Goal: Ask a question

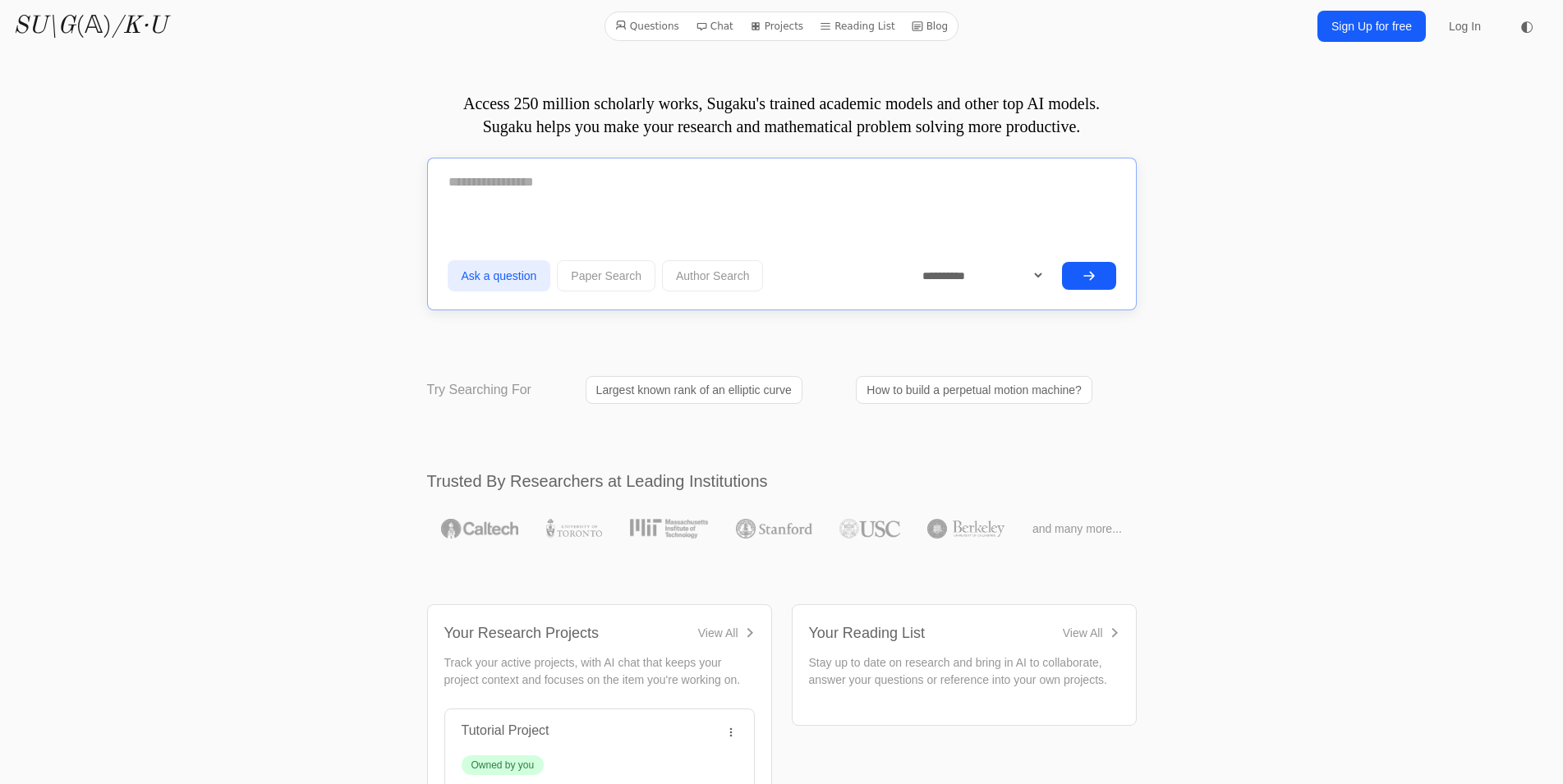
click at [681, 199] on textarea at bounding box center [782, 182] width 669 height 41
type textarea "**********"
click at [908, 260] on select "**********" at bounding box center [977, 274] width 137 height 28
select select "**********"
click option "**********" at bounding box center [0, 0] width 0 height 0
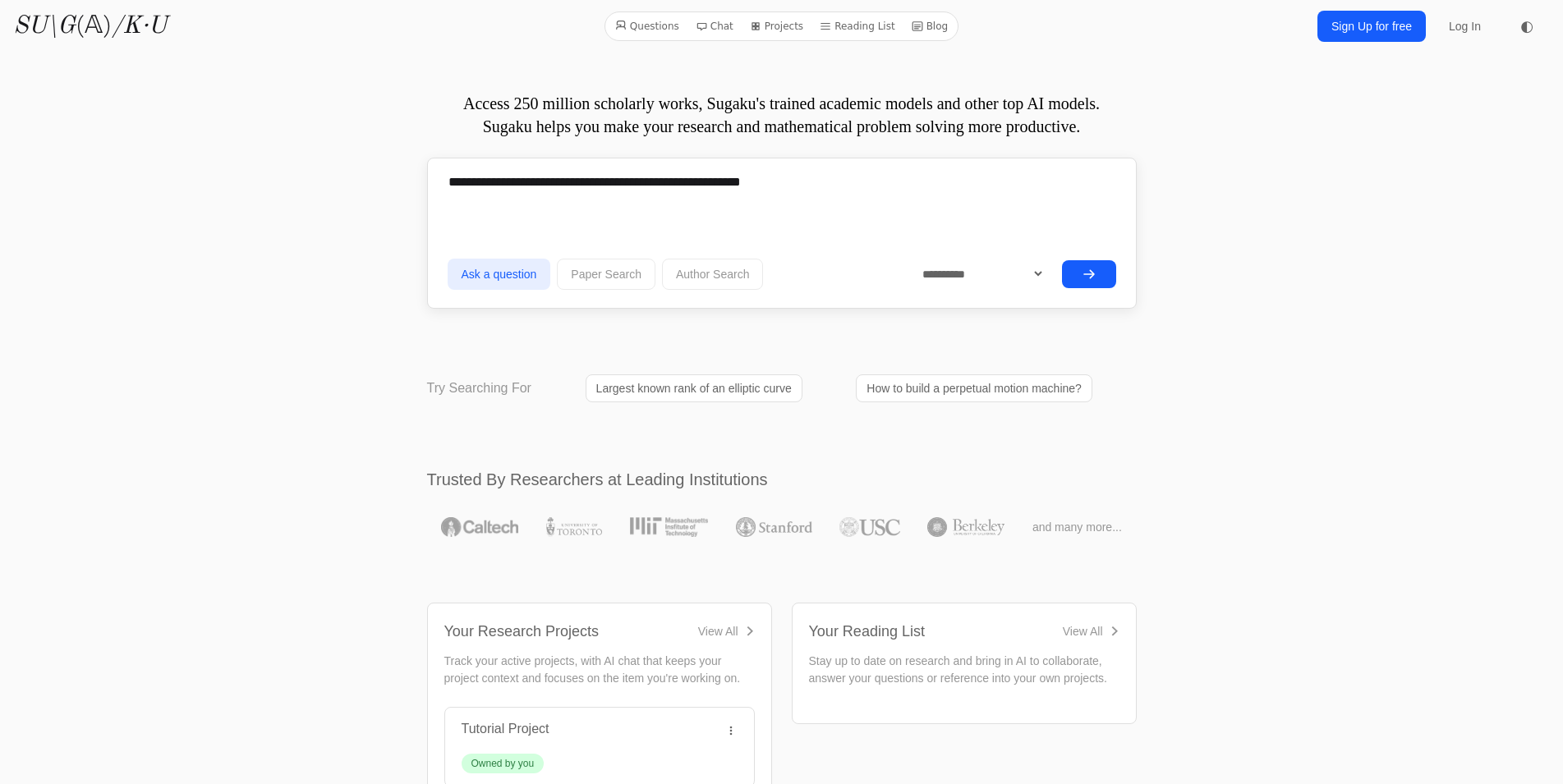
click at [1089, 271] on icon "submit" at bounding box center [1089, 274] width 13 height 13
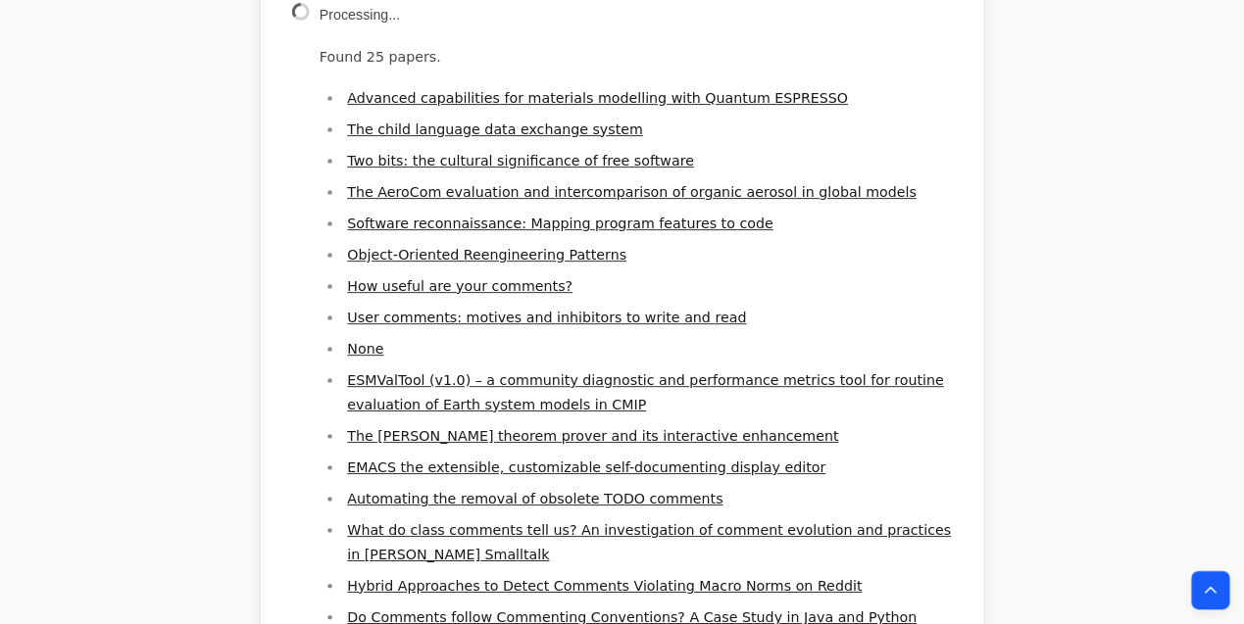
scroll to position [675, 0]
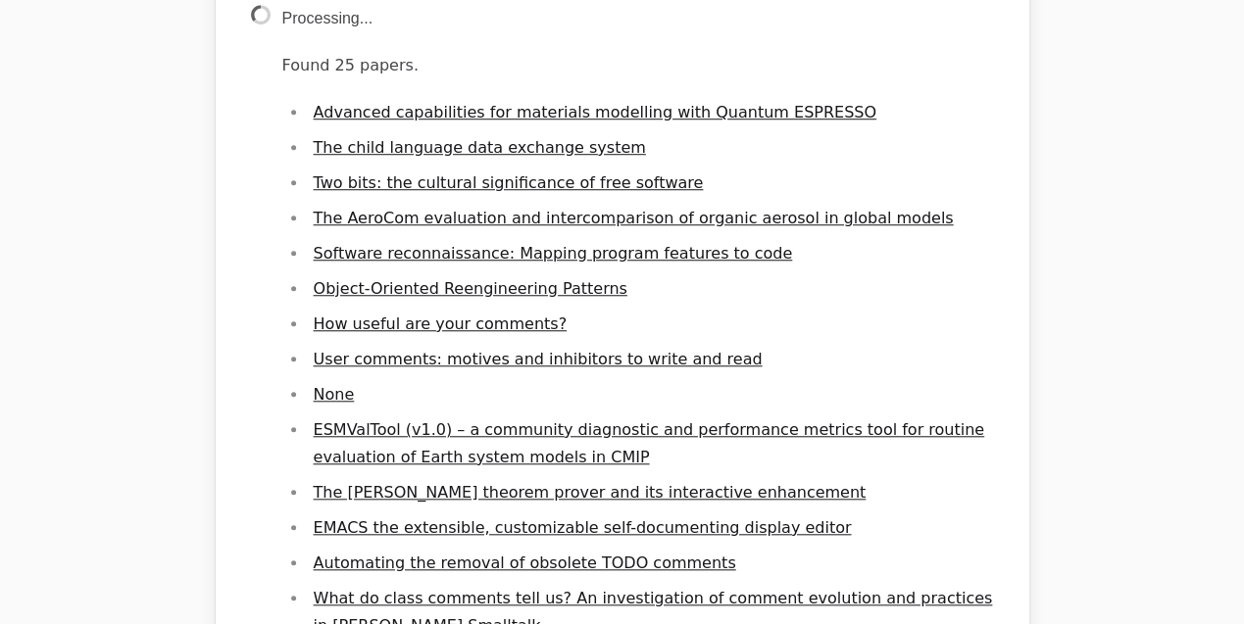
drag, startPoint x: 83, startPoint y: 257, endPoint x: 113, endPoint y: 252, distance: 29.8
click at [152, 257] on div "Question In emacs, how can I change the symbol that starts comments? Ask Anothe…" at bounding box center [622, 445] width 941 height 2084
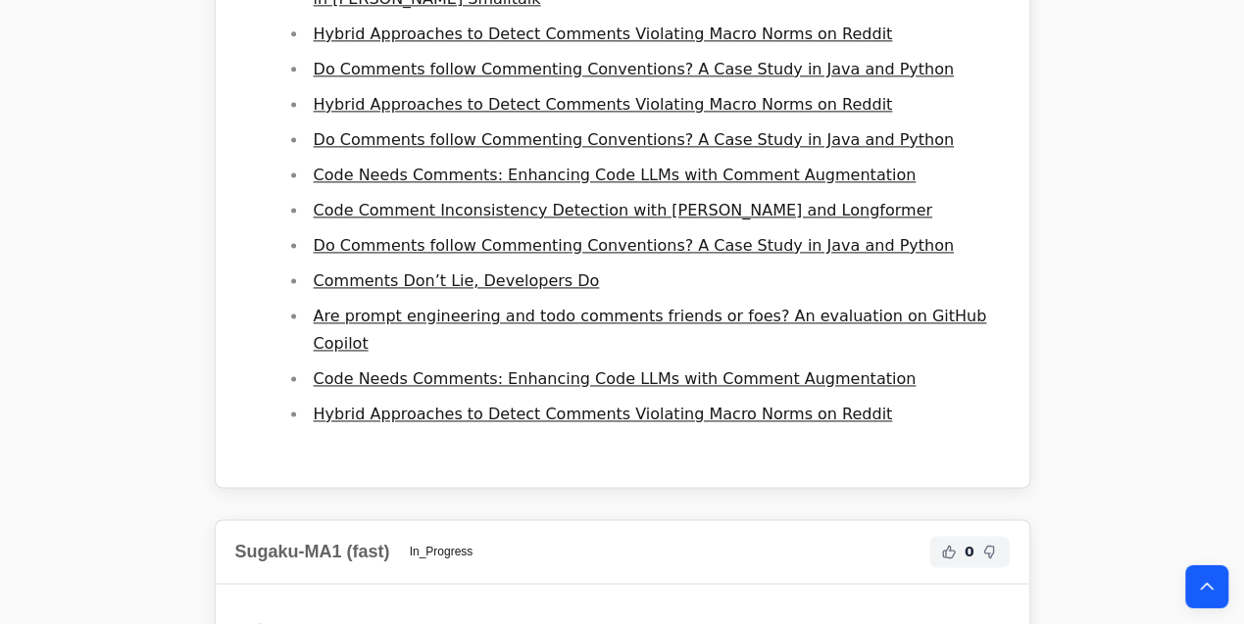
scroll to position [1232, 0]
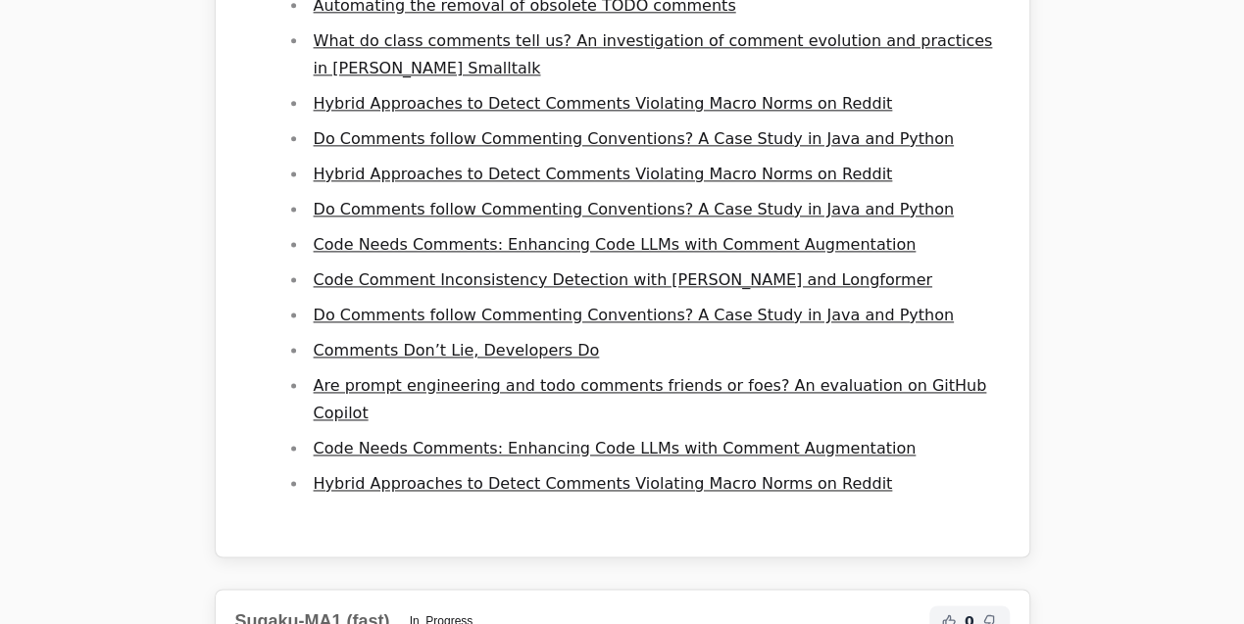
click at [479, 255] on link "Code Needs Comments: Enhancing Code LLMs with Comment Augmentation" at bounding box center [615, 245] width 603 height 19
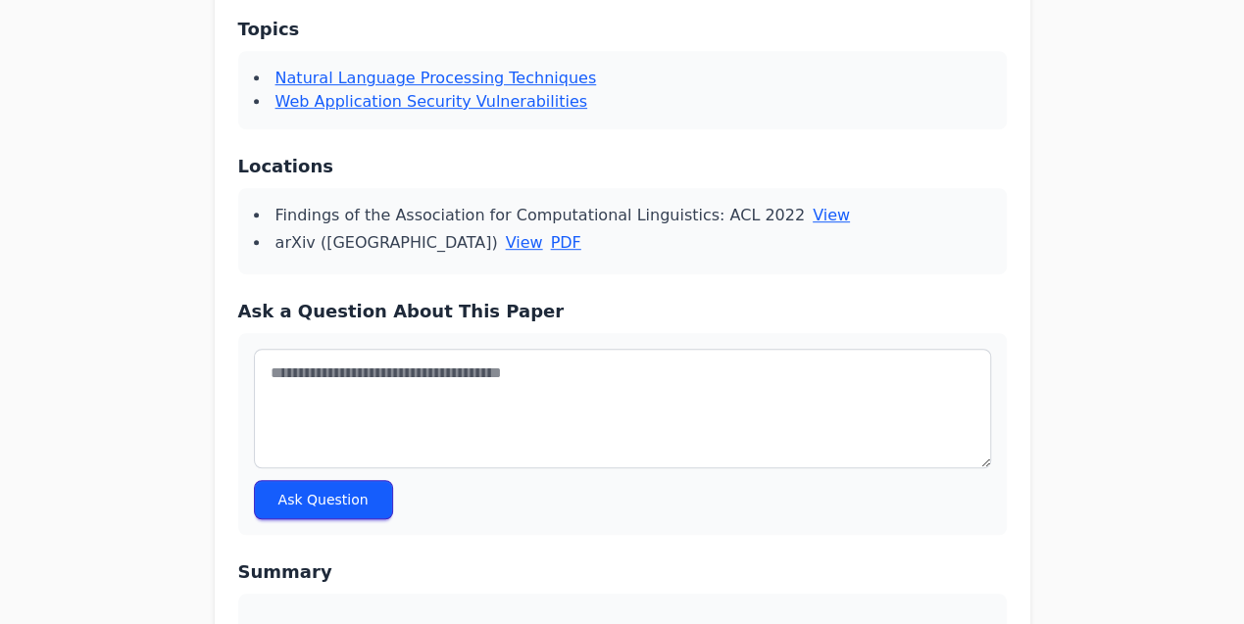
scroll to position [484, 0]
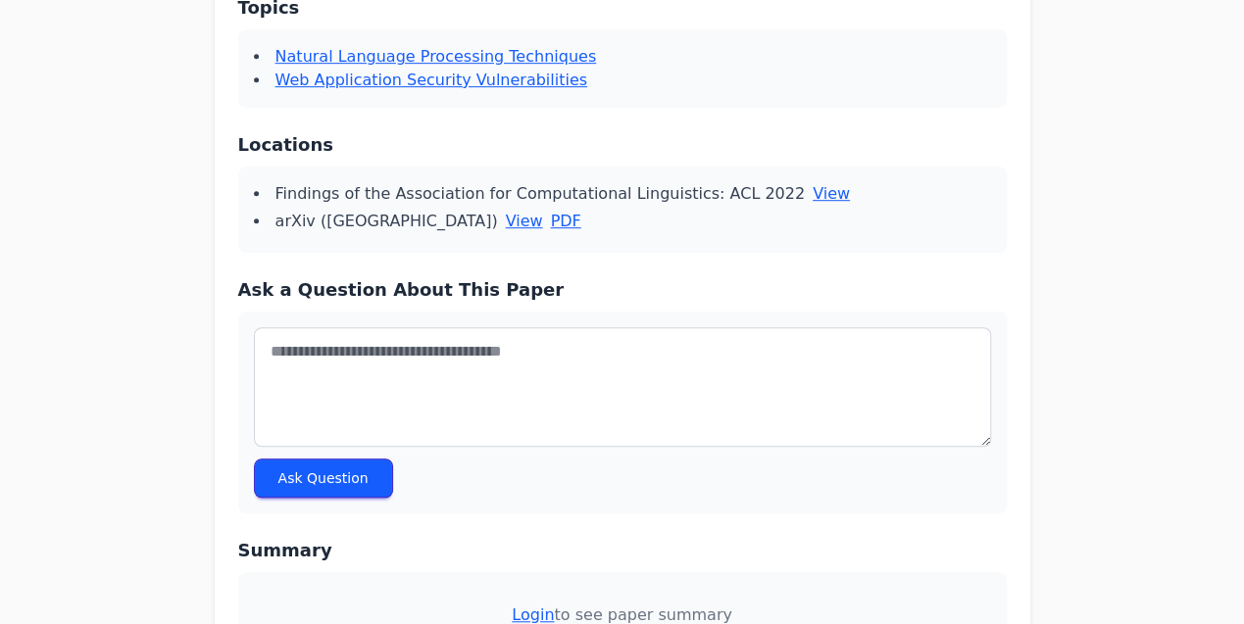
click at [550, 222] on link "PDF" at bounding box center [565, 222] width 30 height 24
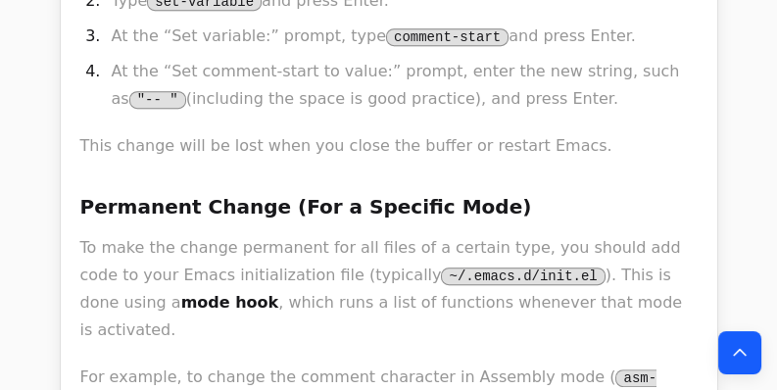
scroll to position [1203, 0]
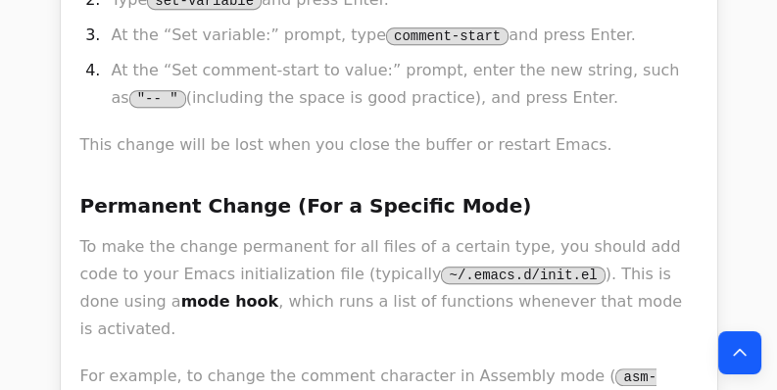
click at [466, 190] on h3 "Permanent Change (For a Specific Mode)" at bounding box center [388, 205] width 617 height 31
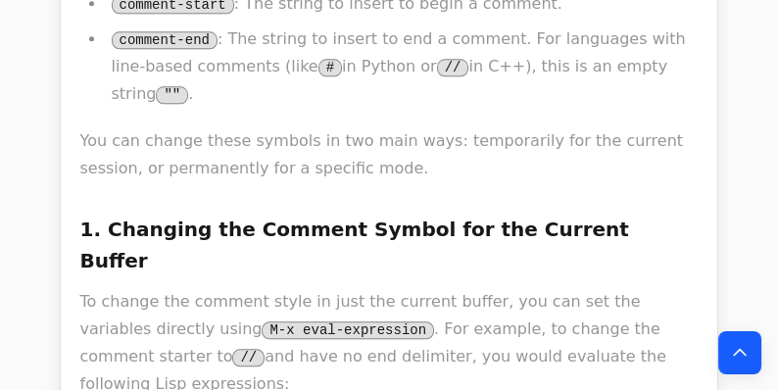
scroll to position [2960, 0]
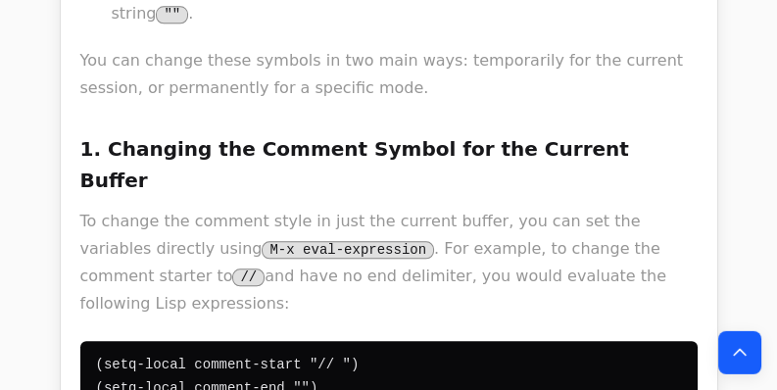
drag, startPoint x: 774, startPoint y: 268, endPoint x: 776, endPoint y: 288, distance: 20.7
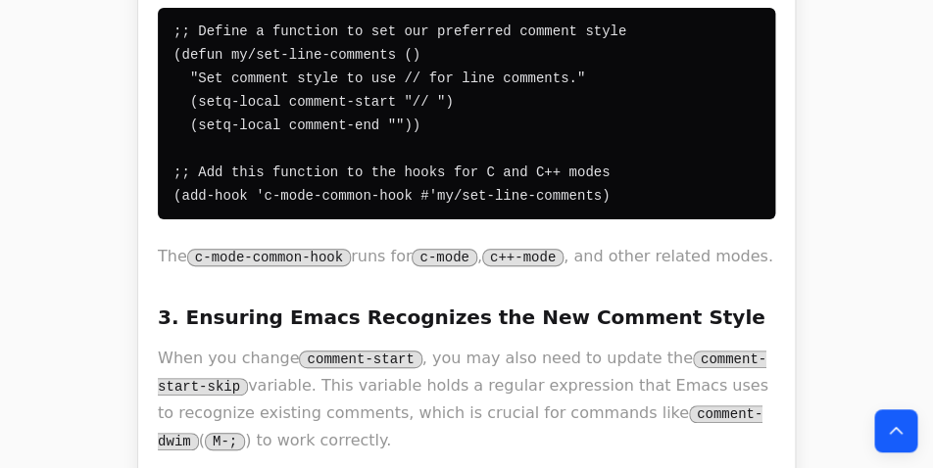
scroll to position [3726, 0]
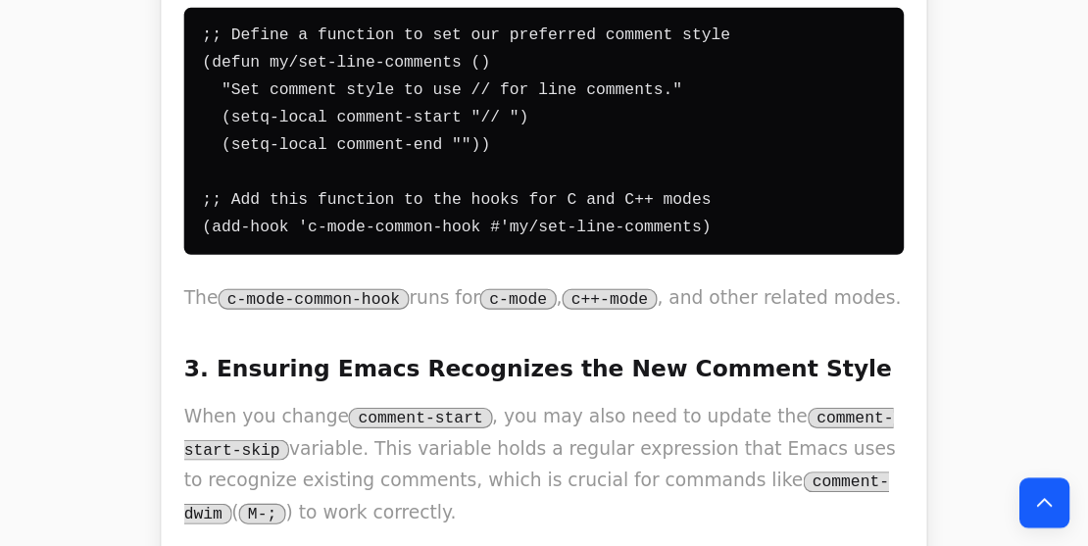
scroll to position [3530, 0]
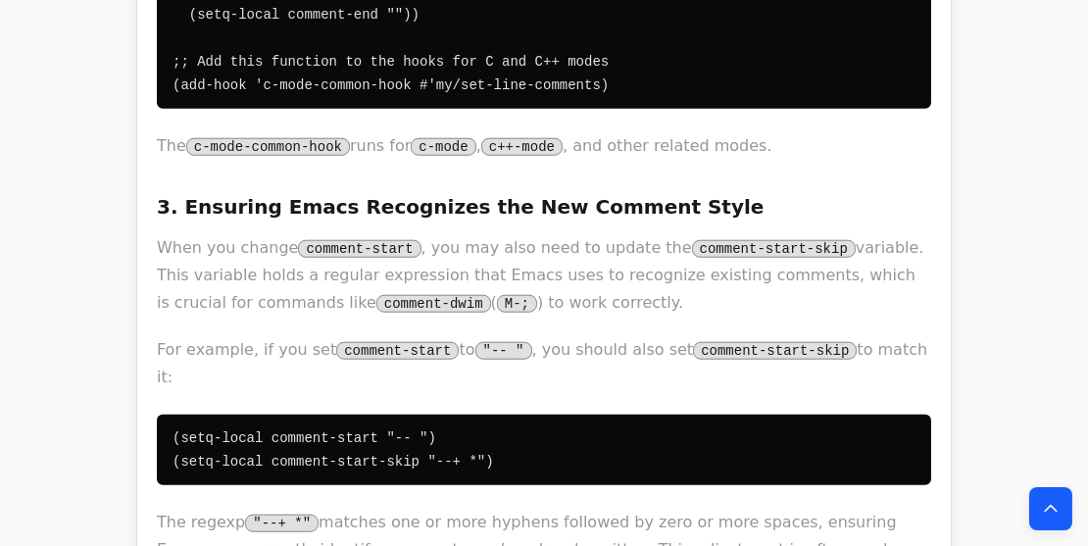
drag, startPoint x: 872, startPoint y: 449, endPoint x: 875, endPoint y: 434, distance: 15.0
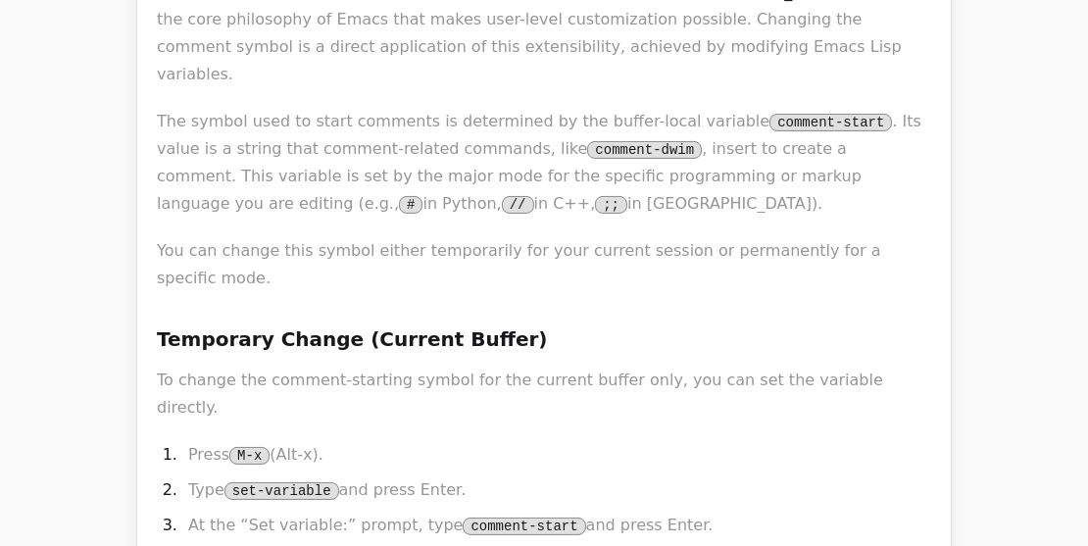
scroll to position [0, 0]
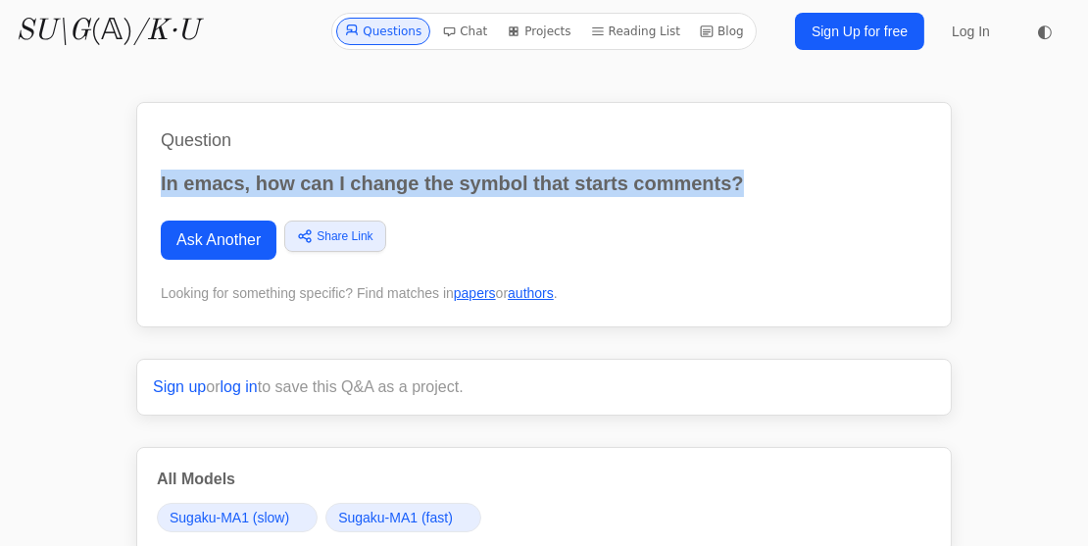
drag, startPoint x: 155, startPoint y: 176, endPoint x: 441, endPoint y: 212, distance: 288.3
click at [843, 186] on div "Question In emacs, how can I change the symbol that starts comments? Ask Anothe…" at bounding box center [543, 214] width 815 height 225
click at [228, 239] on link "Ask Another" at bounding box center [219, 240] width 116 height 39
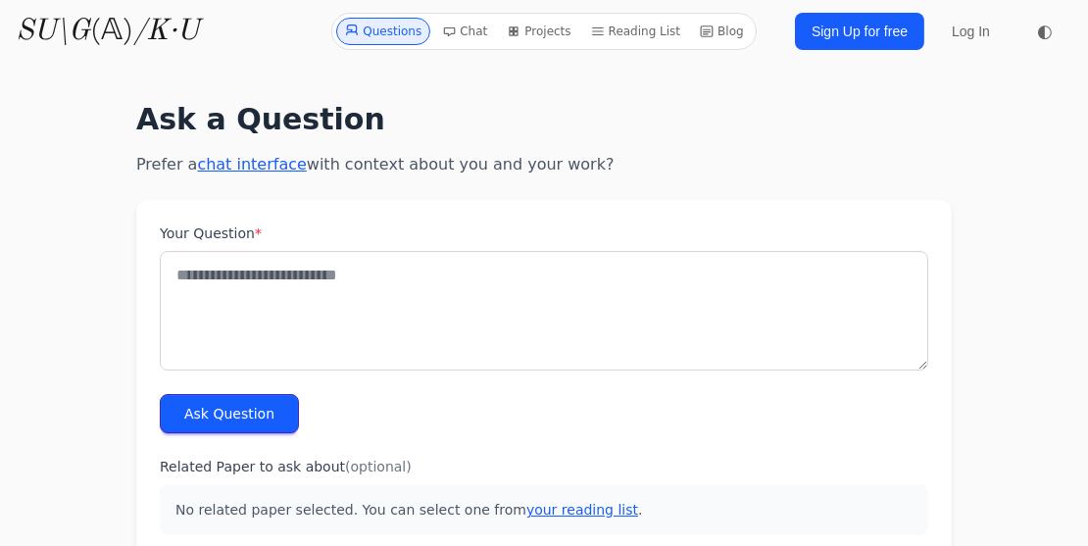
click at [344, 286] on textarea "Your Question *" at bounding box center [544, 311] width 768 height 120
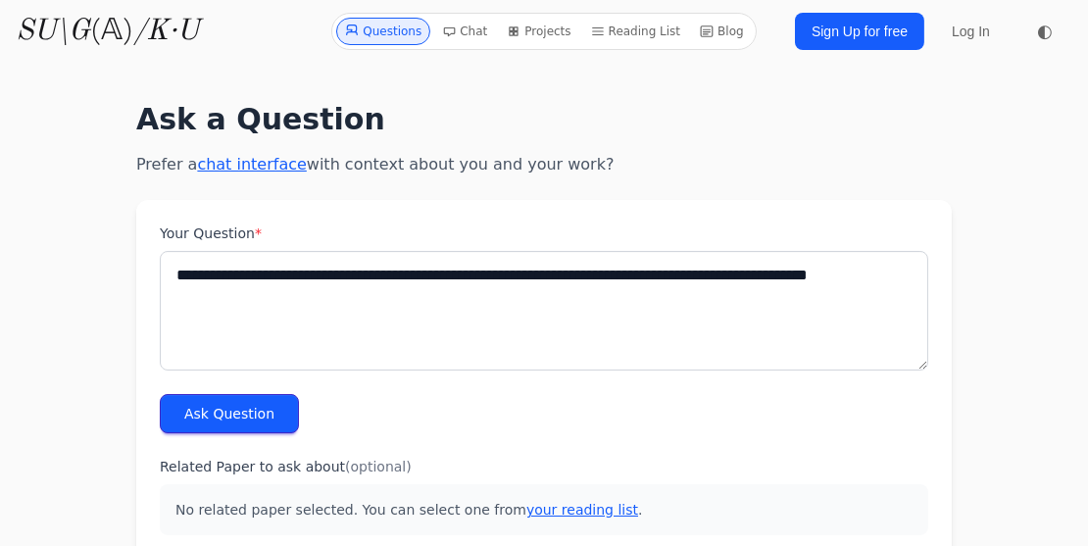
click at [878, 270] on textarea "**********" at bounding box center [544, 311] width 768 height 120
click at [175, 297] on textarea "**********" at bounding box center [544, 311] width 768 height 120
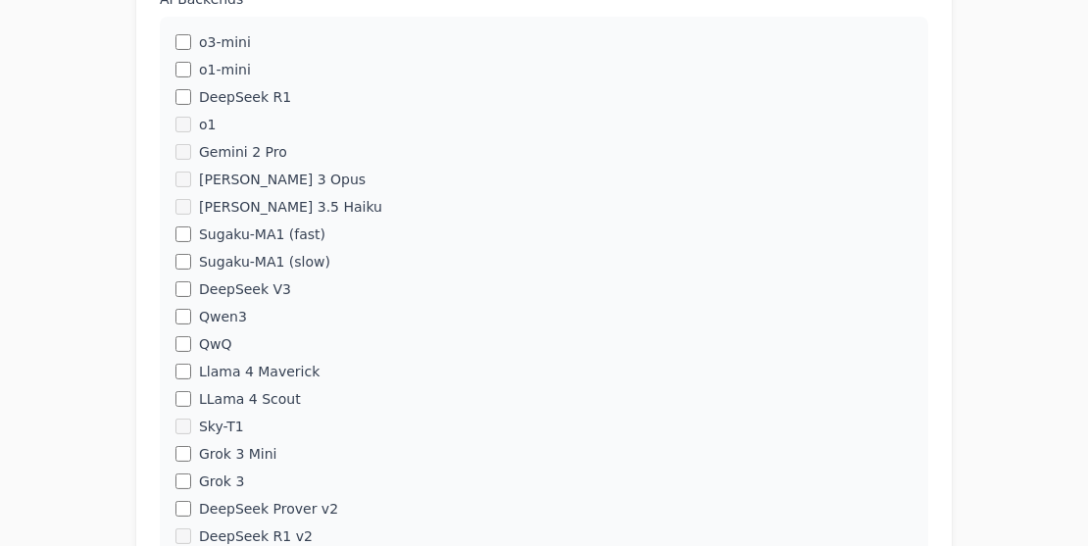
scroll to position [616, 0]
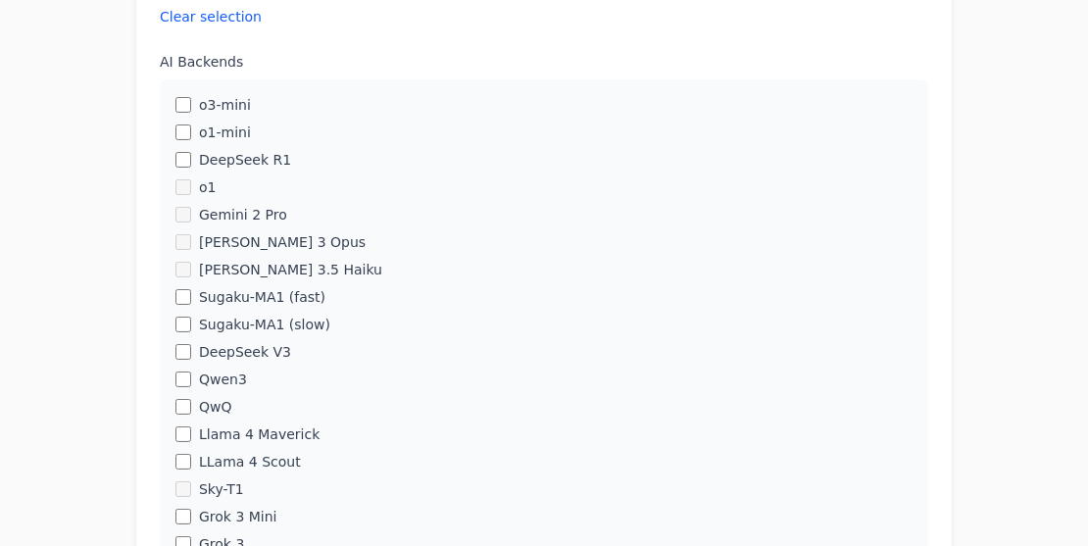
type textarea "**********"
click at [223, 26] on button "Clear selection" at bounding box center [211, 17] width 102 height 20
click at [221, 24] on button "Clear selection" at bounding box center [211, 17] width 102 height 20
select select
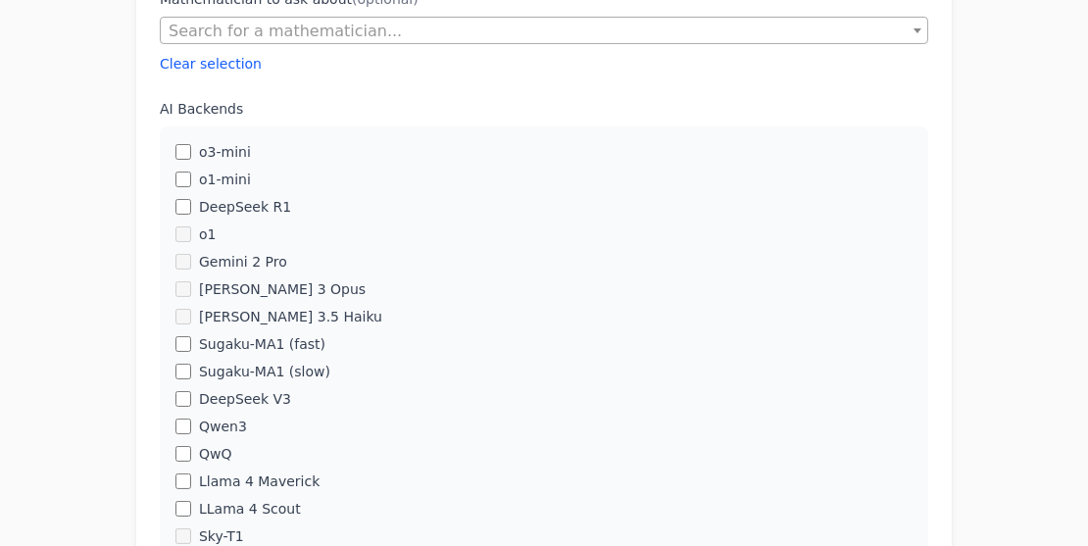
scroll to position [647, 0]
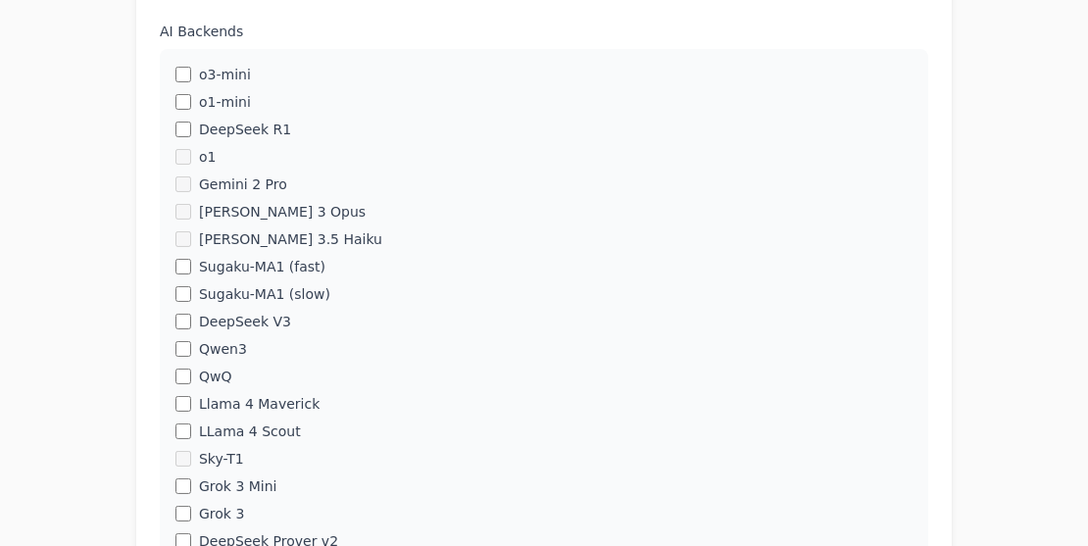
click at [191, 386] on div "QwQ" at bounding box center [543, 377] width 737 height 20
click at [185, 405] on div "Llama 4 Maverick" at bounding box center [543, 404] width 737 height 20
click at [191, 432] on div "LLama 4 Scout" at bounding box center [543, 431] width 737 height 20
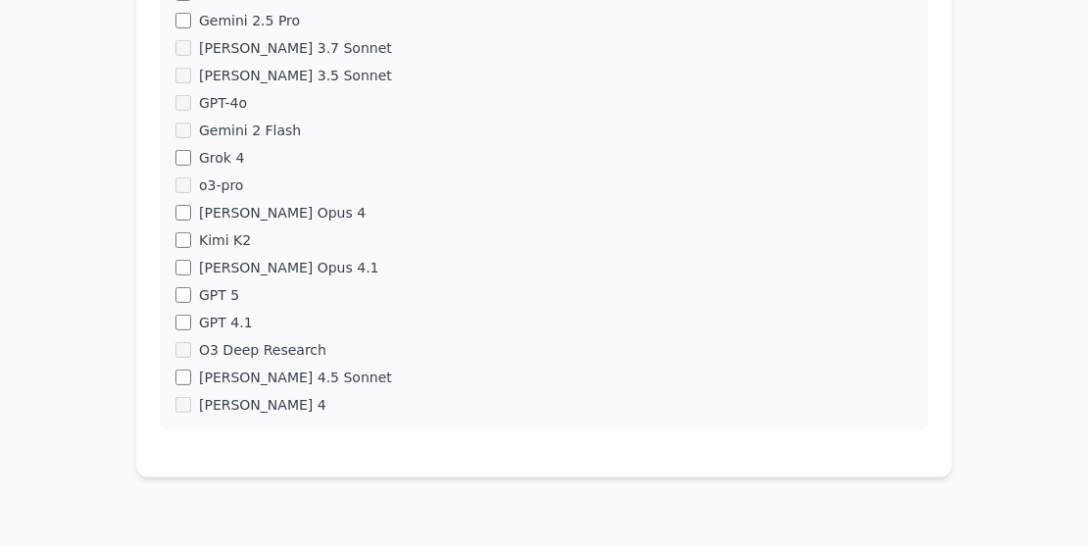
scroll to position [1257, 0]
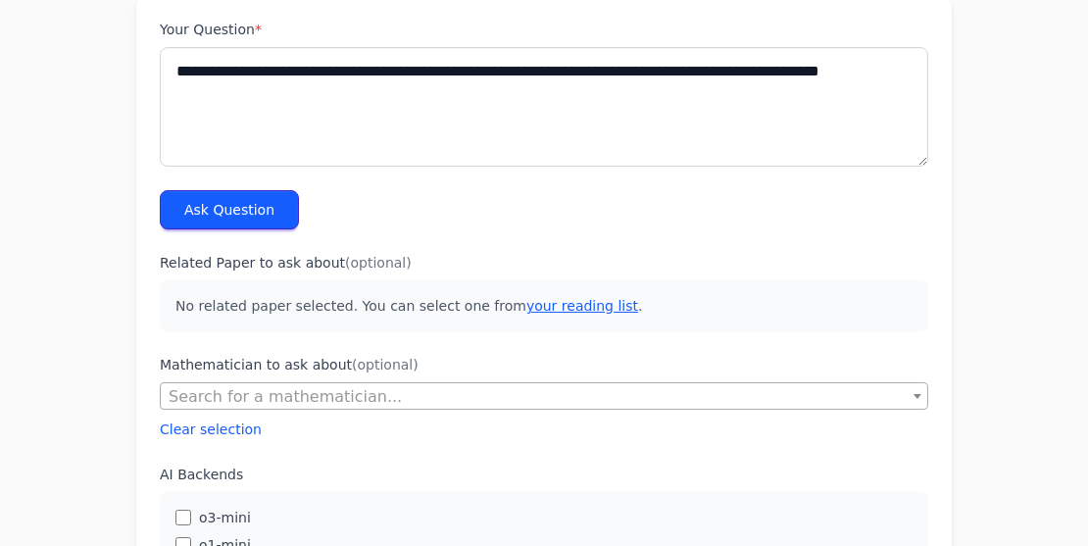
scroll to position [208, 0]
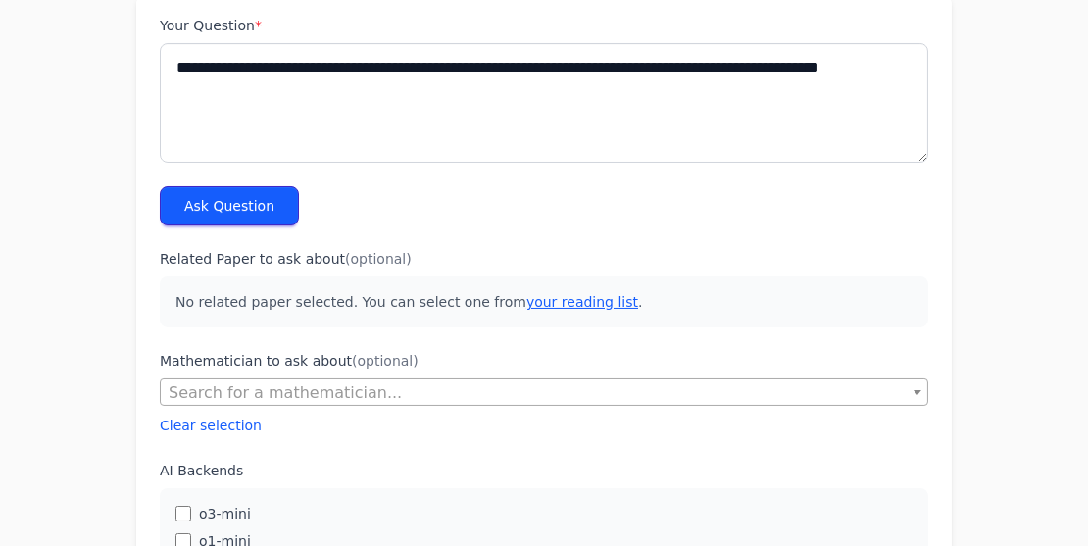
click at [245, 216] on button "Ask Question" at bounding box center [229, 205] width 139 height 39
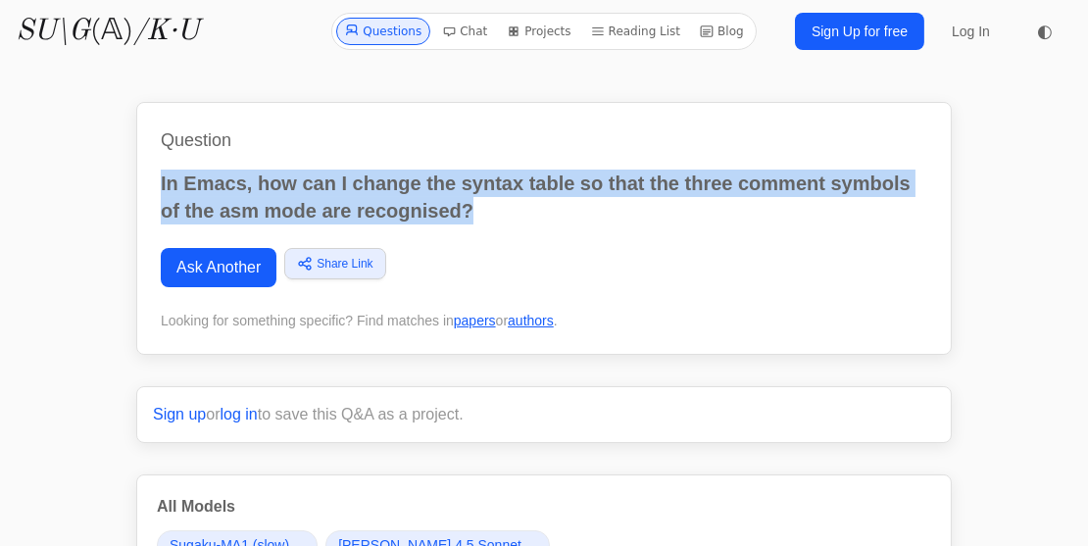
drag, startPoint x: 455, startPoint y: 210, endPoint x: 62, endPoint y: 166, distance: 395.5
copy p "In Emacs, how can I change the syntax table so that the three comment symbols o…"
click at [214, 270] on link "Ask Another" at bounding box center [219, 267] width 116 height 39
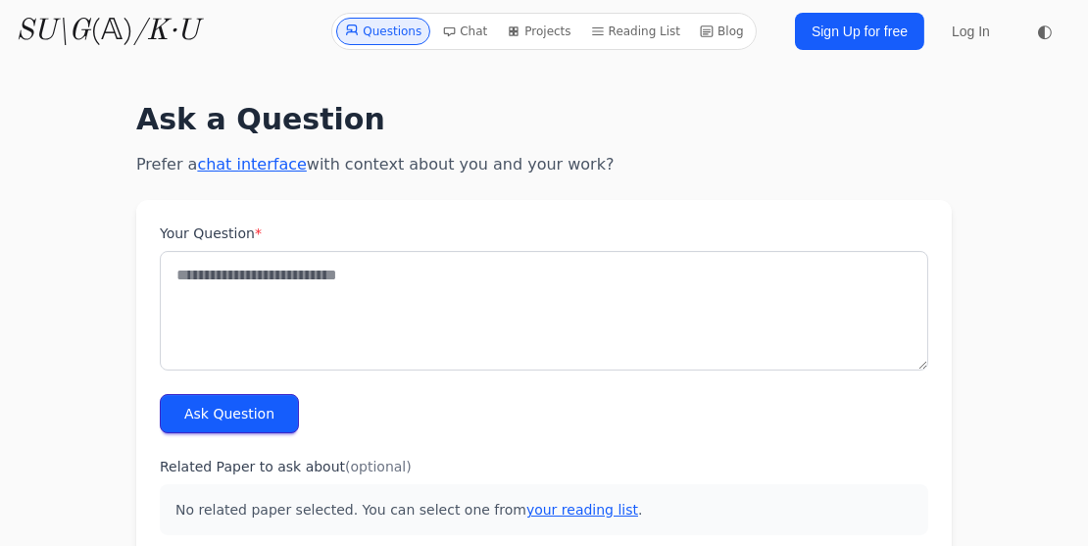
drag, startPoint x: 301, startPoint y: 297, endPoint x: 344, endPoint y: 301, distance: 43.3
click at [301, 298] on textarea "Your Question *" at bounding box center [544, 311] width 768 height 120
paste textarea "**********"
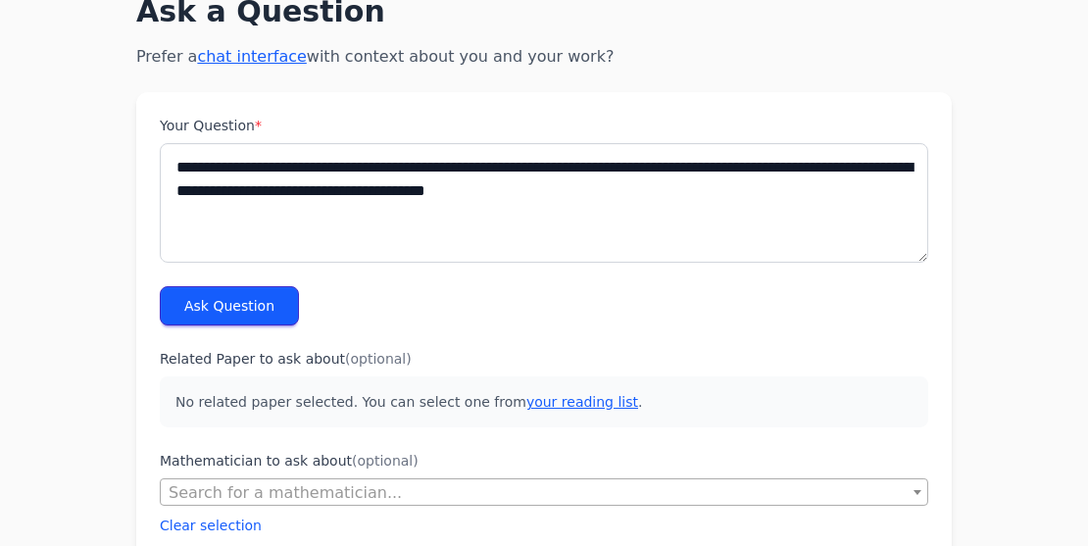
scroll to position [114, 0]
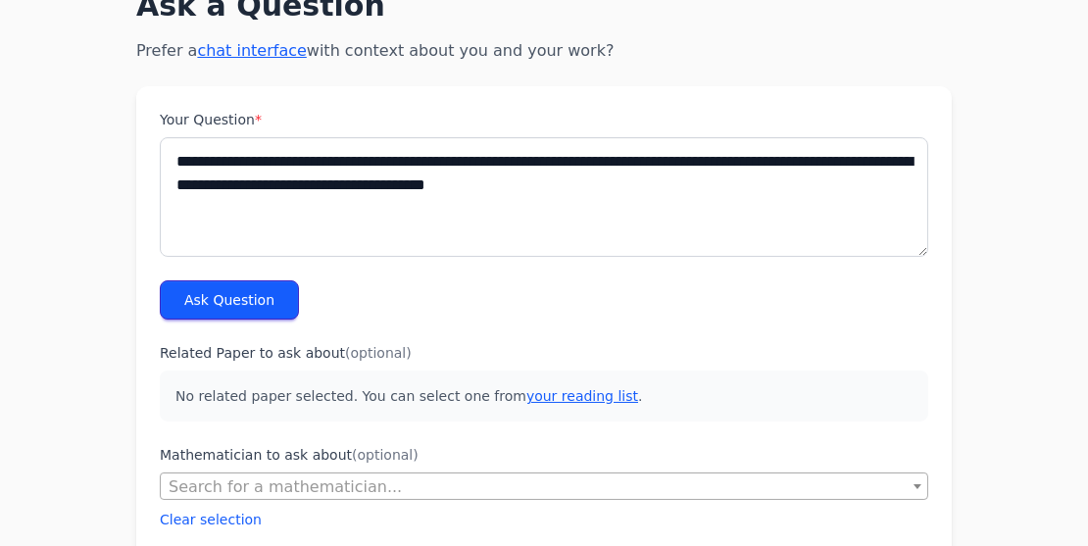
type textarea "**********"
click at [223, 306] on button "Ask Question" at bounding box center [229, 299] width 139 height 39
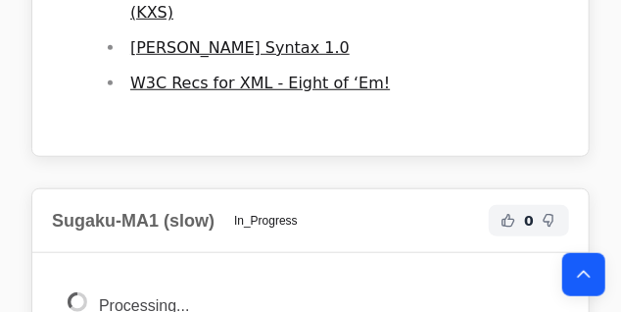
scroll to position [5939, 0]
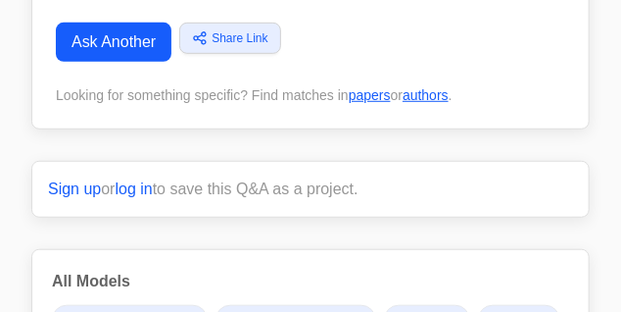
scroll to position [0, 0]
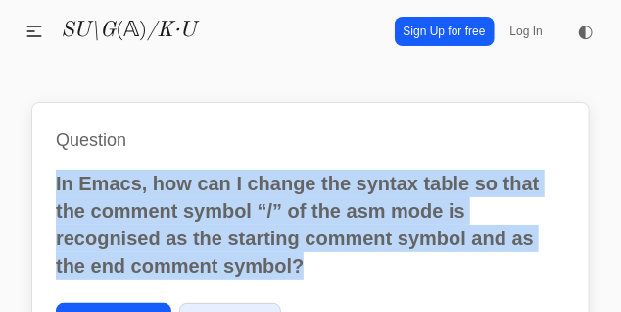
drag, startPoint x: 70, startPoint y: 184, endPoint x: 357, endPoint y: 270, distance: 299.8
click at [357, 270] on div "Question In Emacs, how can I change the syntax table so that the comment symbol…" at bounding box center [310, 256] width 559 height 308
copy p "In Emacs, how can I change the syntax table so that the comment symbol “/” of t…"
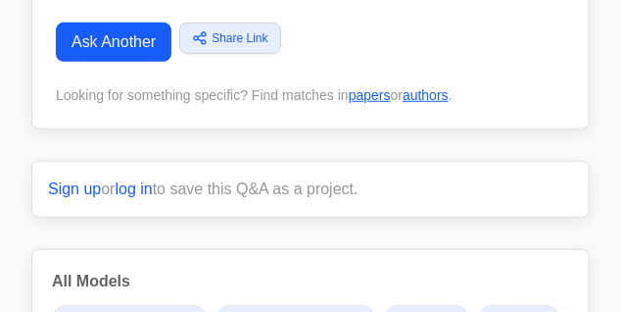
click at [122, 40] on link "Ask Another" at bounding box center [114, 42] width 116 height 39
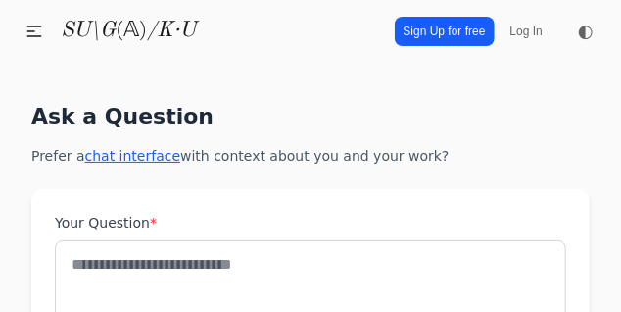
click at [146, 229] on label "Your Question *" at bounding box center [311, 223] width 512 height 20
click at [148, 234] on div "Your Question *" at bounding box center [311, 286] width 512 height 147
click at [145, 243] on textarea "Your Question *" at bounding box center [311, 300] width 512 height 120
paste textarea "**********"
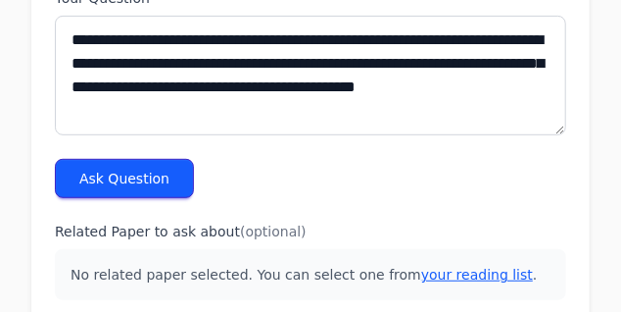
scroll to position [207, 0]
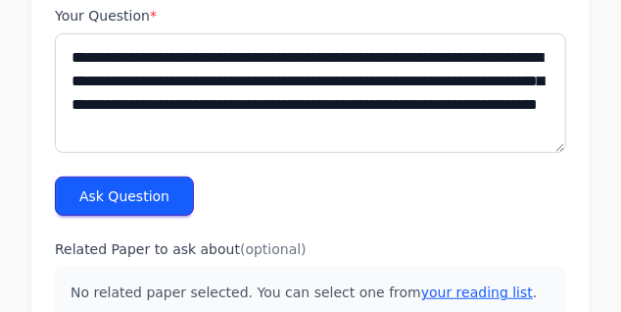
type textarea "**********"
click at [163, 196] on button "Ask Question" at bounding box center [124, 195] width 139 height 39
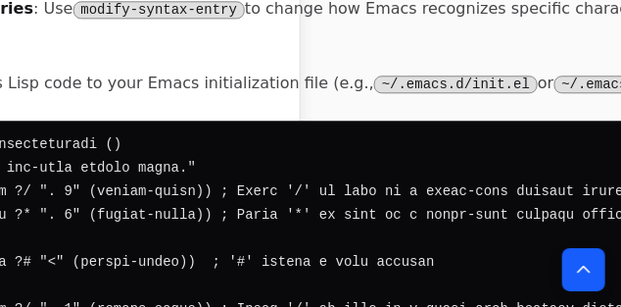
scroll to position [1250, 288]
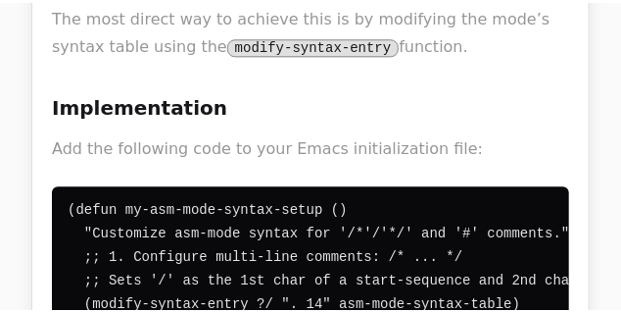
scroll to position [1250, 0]
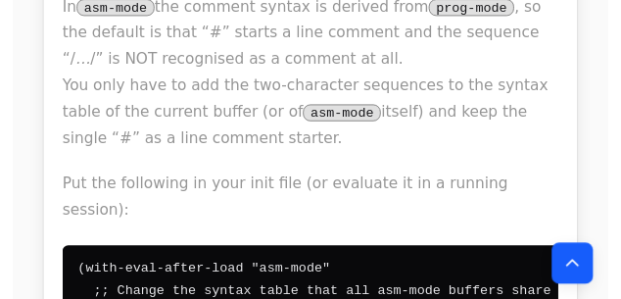
scroll to position [0, 0]
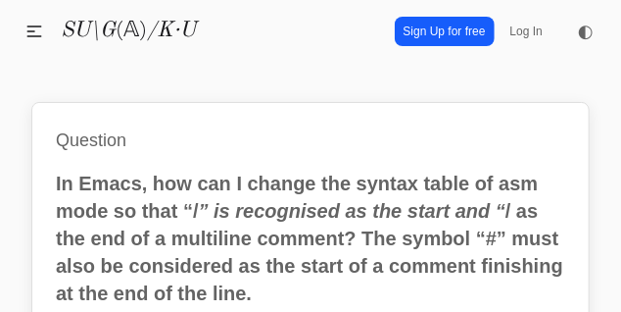
drag, startPoint x: 281, startPoint y: 110, endPoint x: 334, endPoint y: 97, distance: 54.4
click at [282, 110] on div "Question In Emacs, how can I change the syntax table of asm mode so that “/ ” i…" at bounding box center [310, 269] width 559 height 335
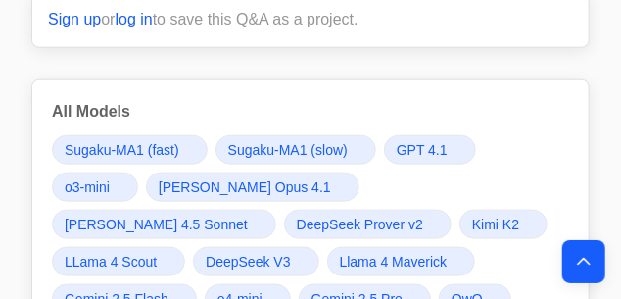
scroll to position [663, 0]
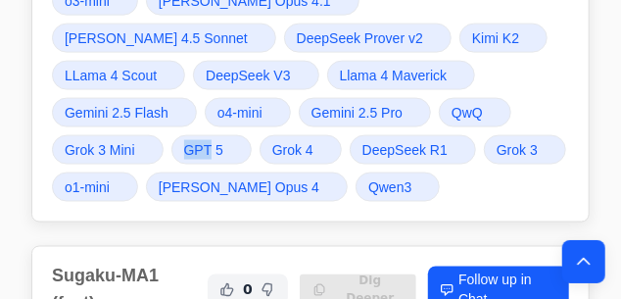
click at [184, 150] on span "GPT 5" at bounding box center [203, 150] width 39 height 20
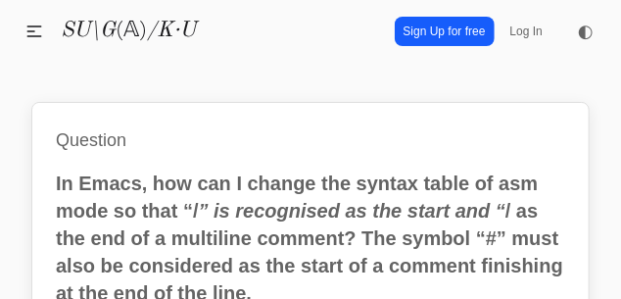
scroll to position [269, 0]
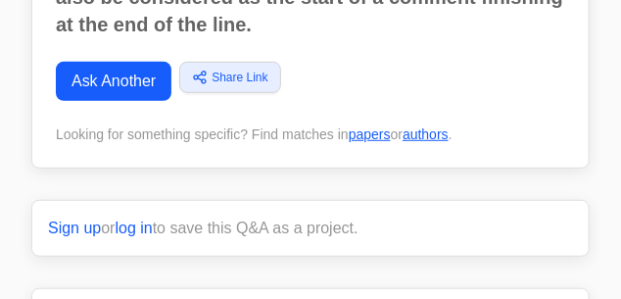
click at [156, 82] on link "Ask Another" at bounding box center [114, 81] width 116 height 39
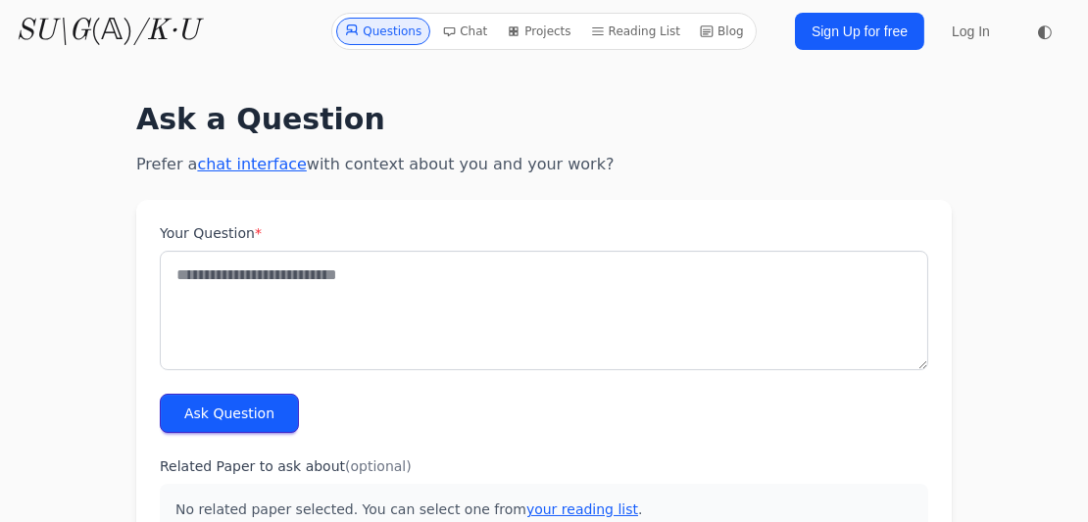
click at [522, 298] on textarea "Your Question *" at bounding box center [544, 311] width 768 height 120
click at [369, 278] on textarea "***" at bounding box center [544, 311] width 768 height 120
click at [360, 278] on textarea "***" at bounding box center [544, 311] width 768 height 120
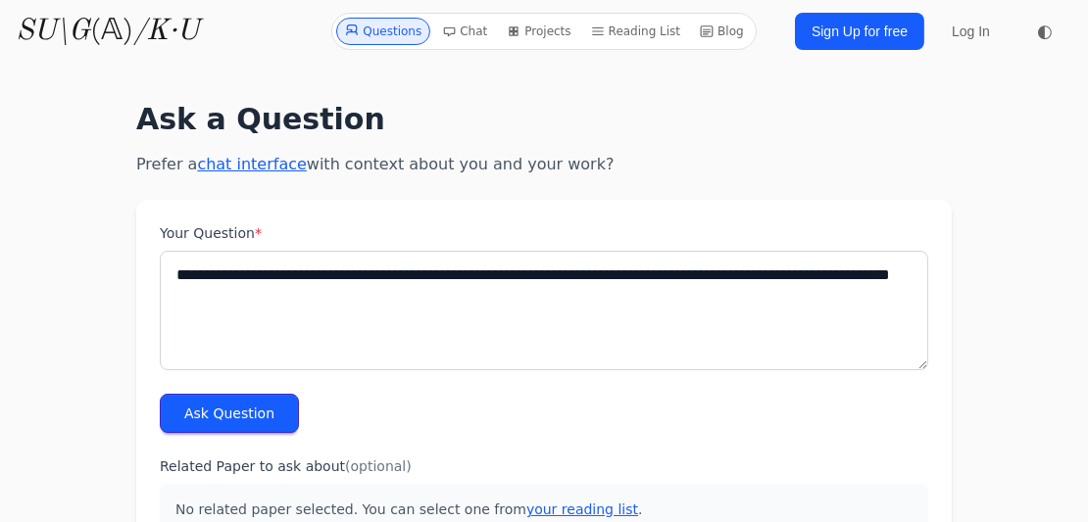
type textarea "**********"
click at [258, 298] on button "Ask Question" at bounding box center [229, 413] width 139 height 39
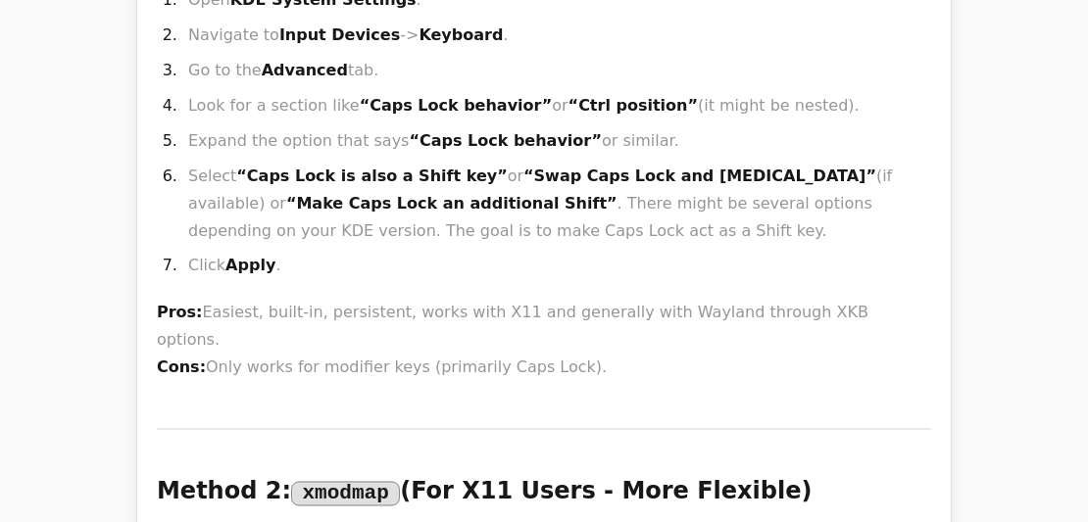
scroll to position [5798, 0]
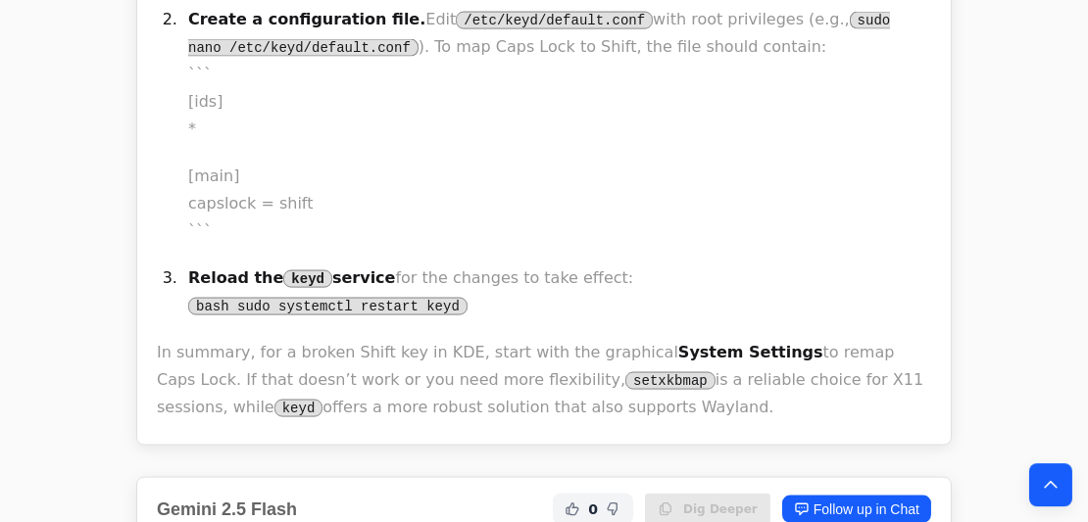
scroll to position [0, 0]
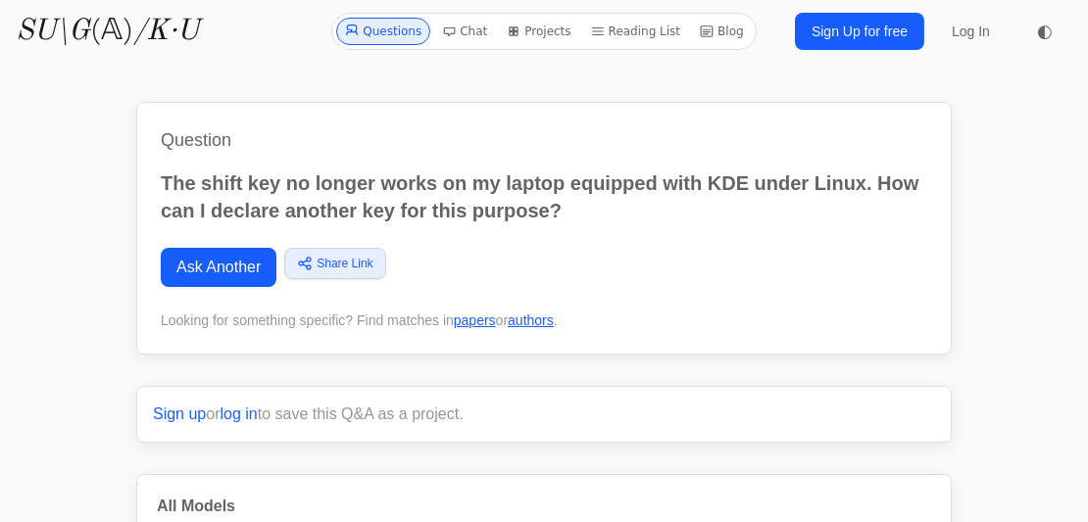
click at [240, 270] on link "Ask Another" at bounding box center [219, 267] width 116 height 39
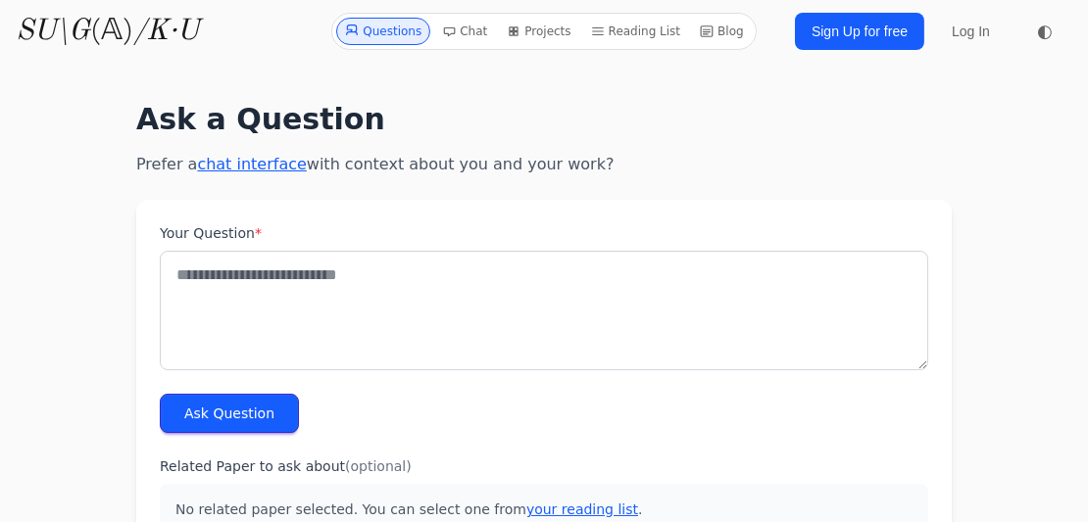
click at [302, 327] on textarea "Your Question *" at bounding box center [544, 311] width 768 height 120
paste textarea "**********"
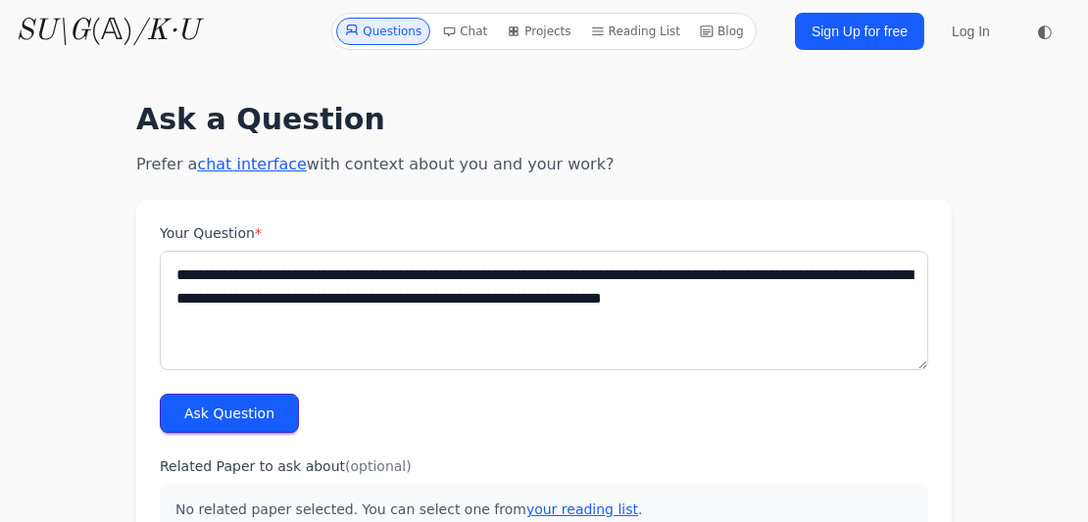
type textarea "**********"
click at [255, 418] on button "Ask Question" at bounding box center [229, 413] width 139 height 39
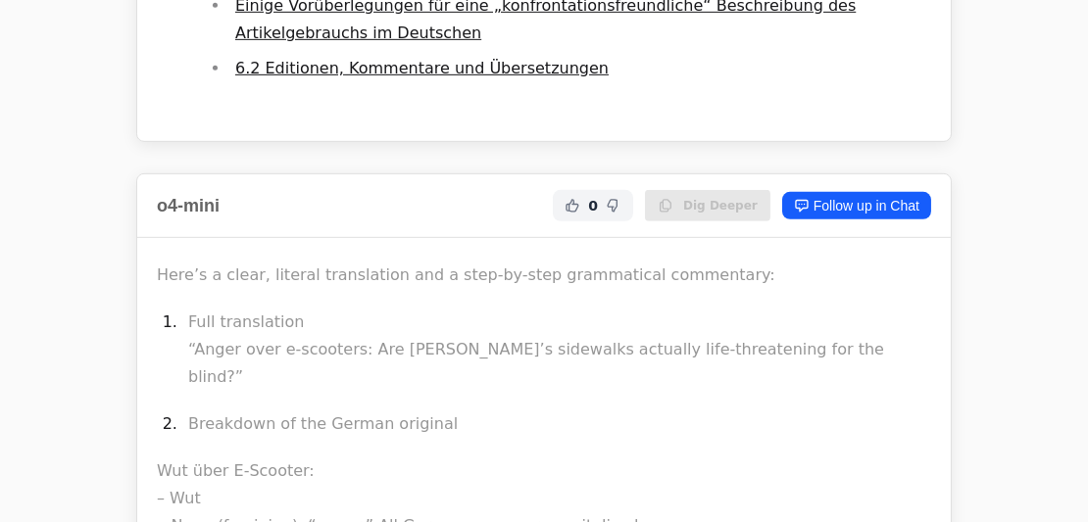
scroll to position [2022, 0]
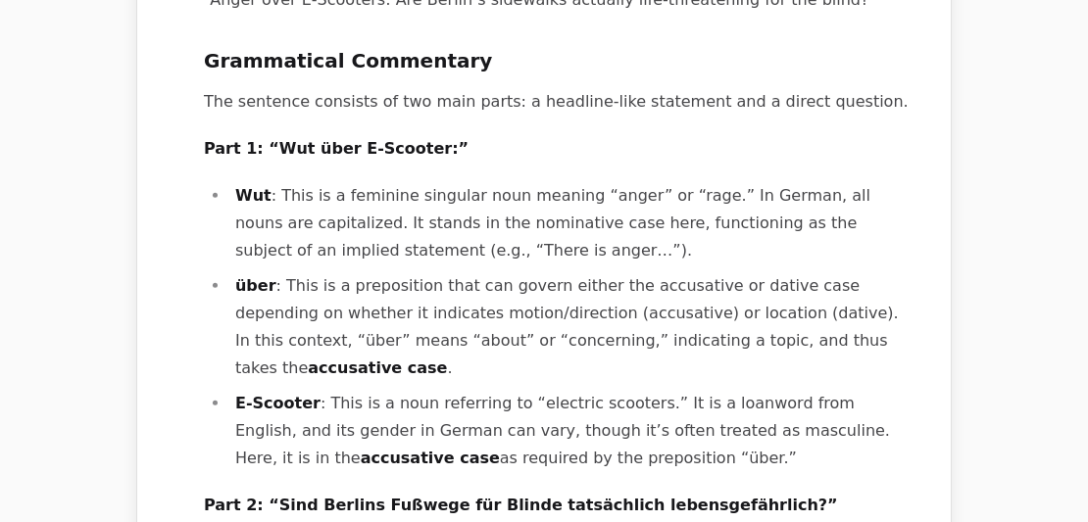
click at [939, 199] on div "Processing... The German sentence “Wut über E-Scooter: Sind Berlins Fußwege für…" at bounding box center [543, 514] width 813 height 1486
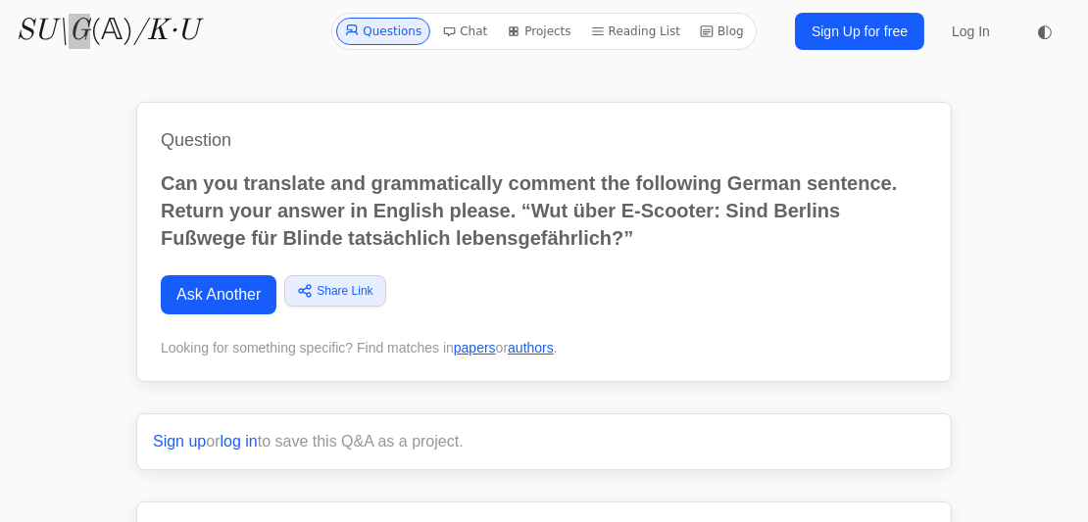
scroll to position [345, 0]
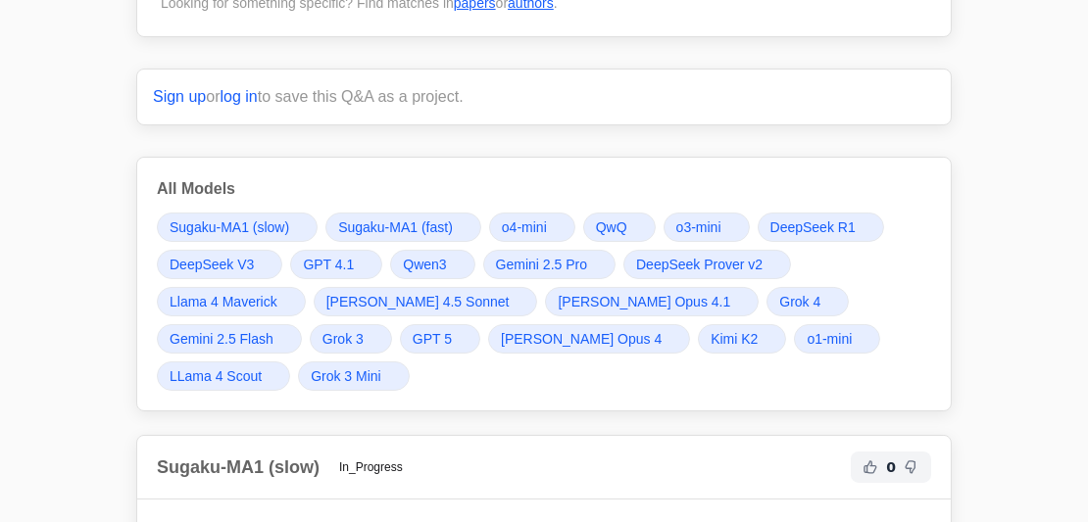
click at [413, 332] on span "GPT 5" at bounding box center [432, 339] width 39 height 20
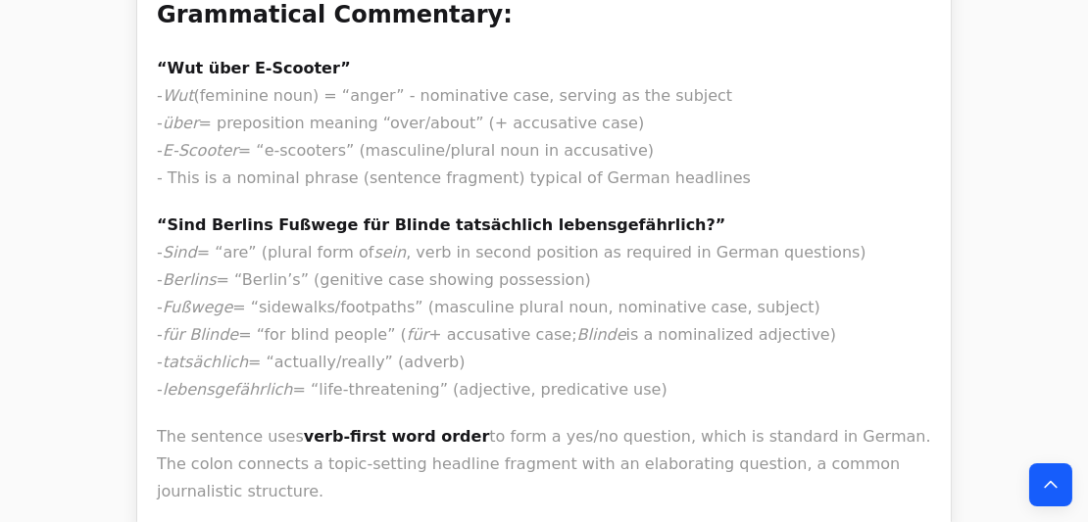
scroll to position [17431, 0]
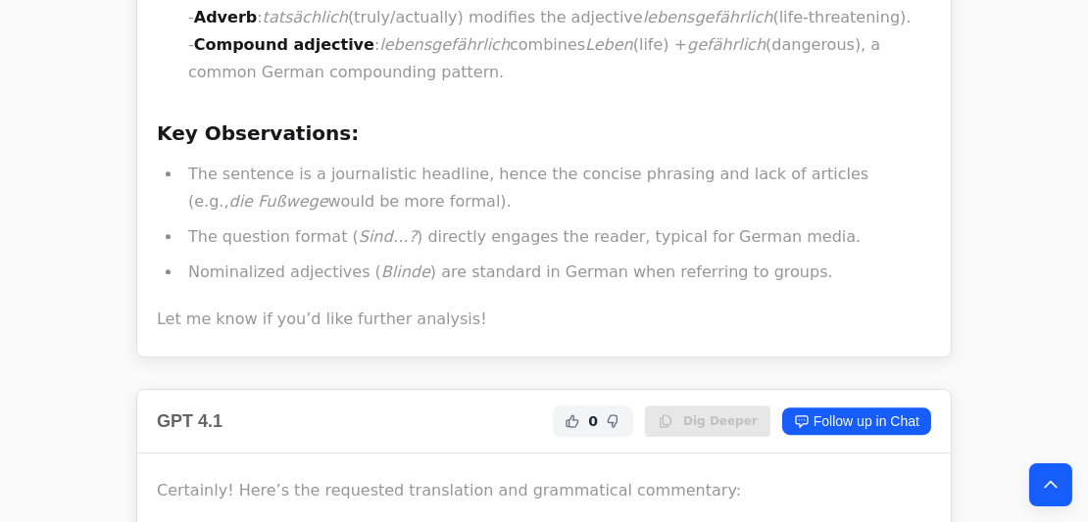
scroll to position [0, 0]
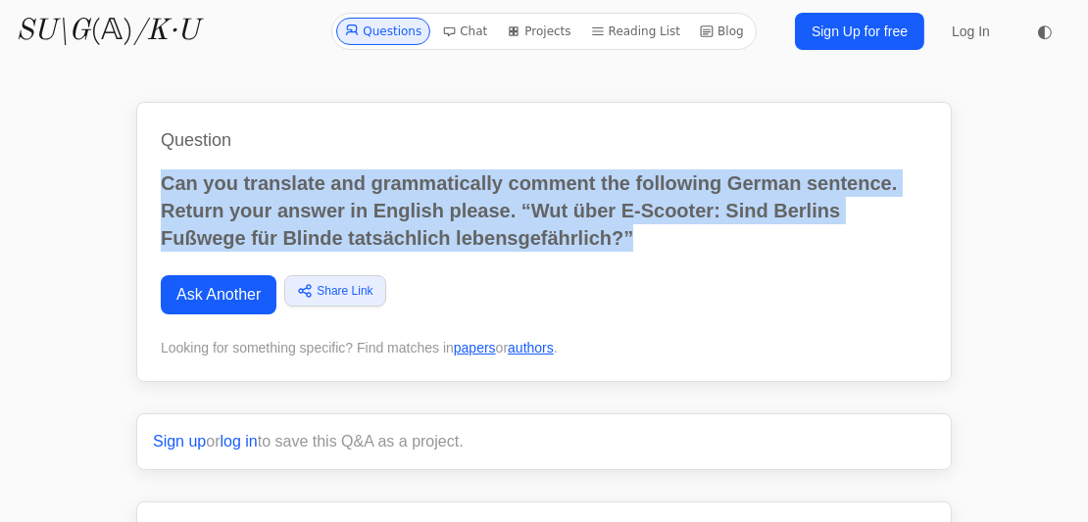
drag, startPoint x: 589, startPoint y: 244, endPoint x: 153, endPoint y: 172, distance: 442.1
click at [153, 172] on div "Question Can you translate and grammatically comment the following German sente…" at bounding box center [543, 242] width 815 height 280
copy p "Can you translate and grammatically comment the following German sentence. Retu…"
click at [211, 288] on link "Ask Another" at bounding box center [219, 294] width 116 height 39
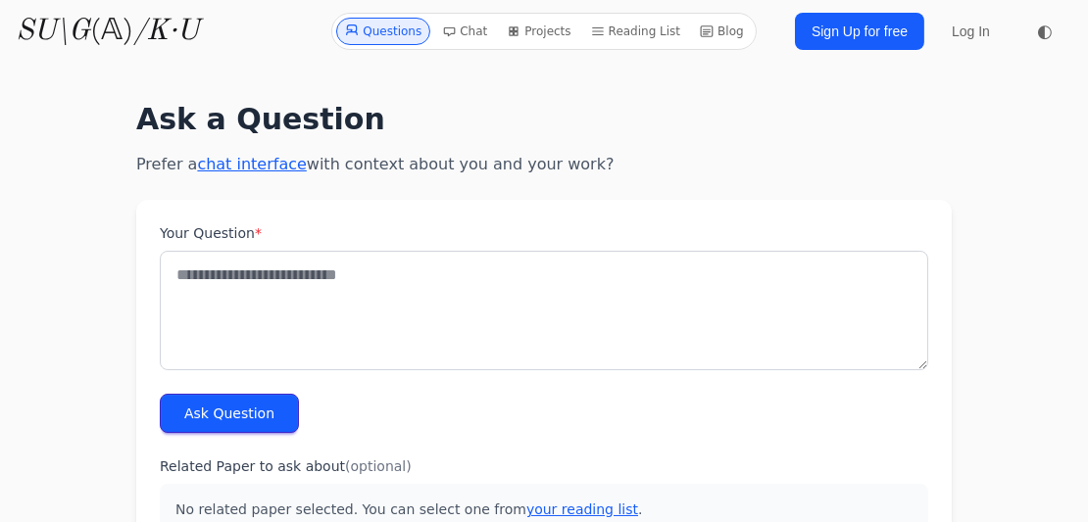
click at [319, 285] on textarea "Your Question *" at bounding box center [544, 311] width 768 height 120
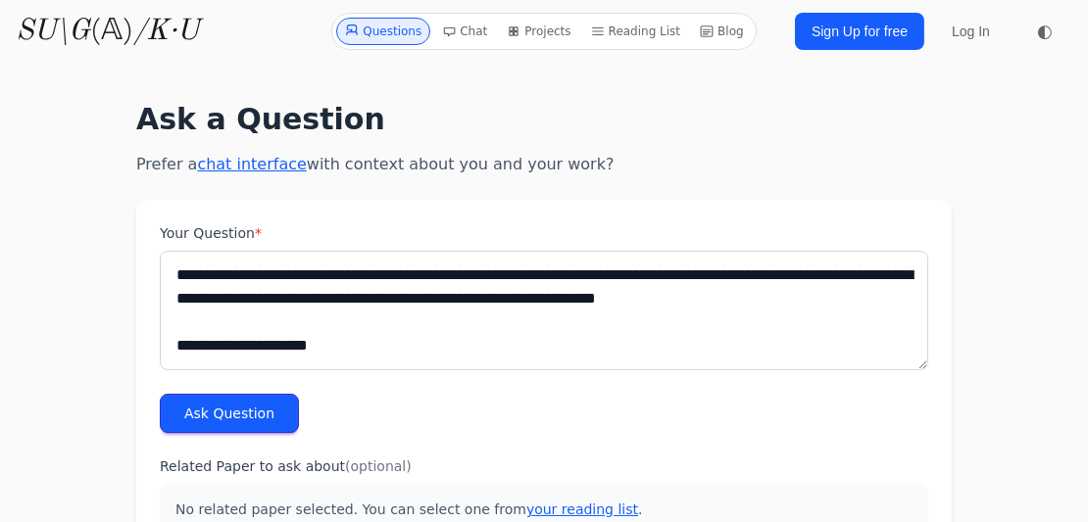
click at [343, 357] on textarea "**********" at bounding box center [544, 311] width 768 height 120
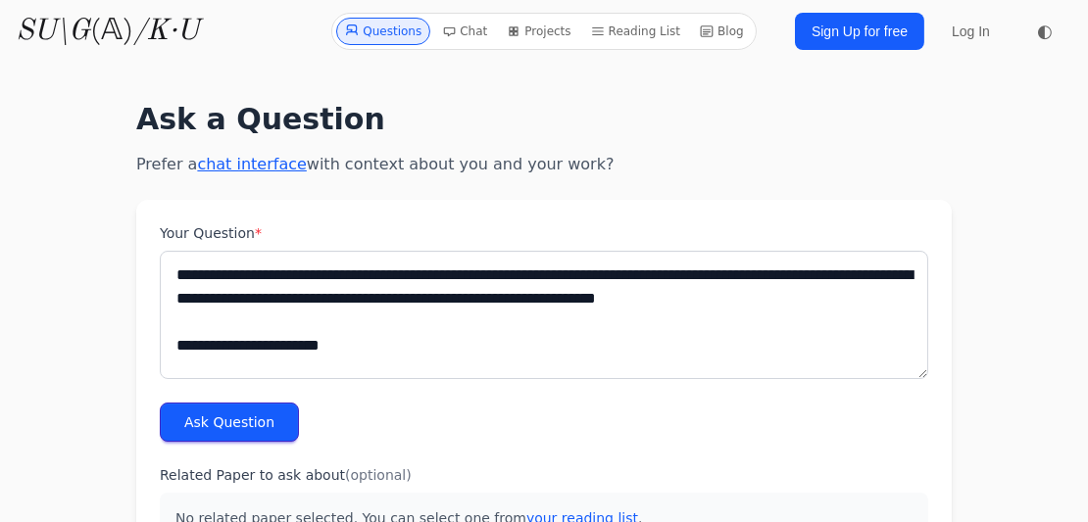
paste textarea "**********"
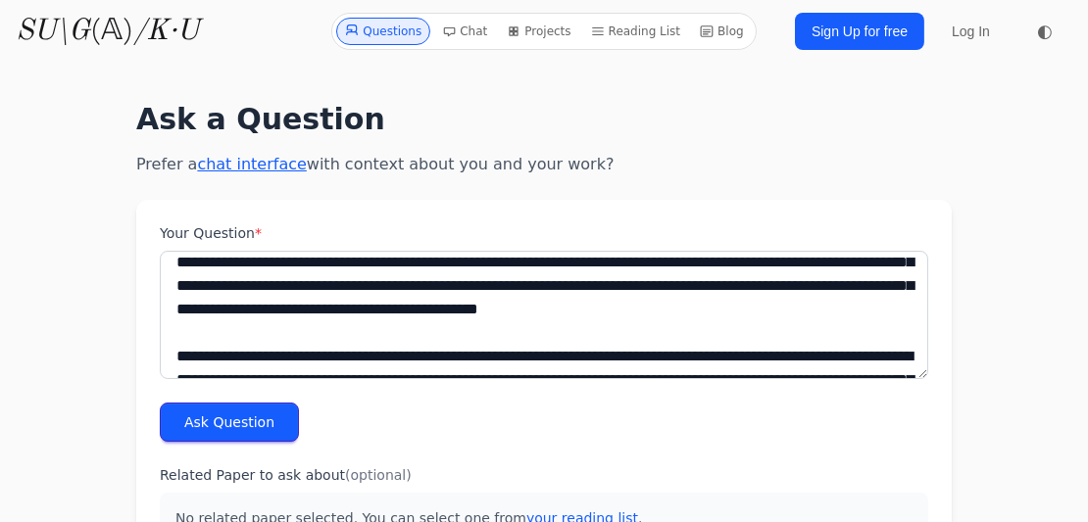
scroll to position [107, 0]
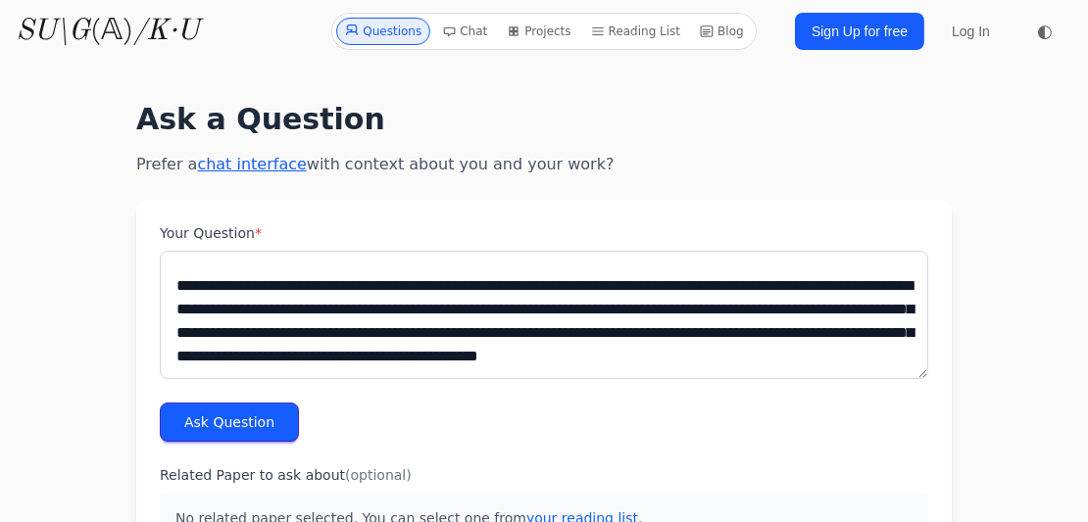
drag, startPoint x: 173, startPoint y: 286, endPoint x: 366, endPoint y: 309, distance: 193.4
click at [172, 286] on textarea "Your Question *" at bounding box center [544, 315] width 768 height 128
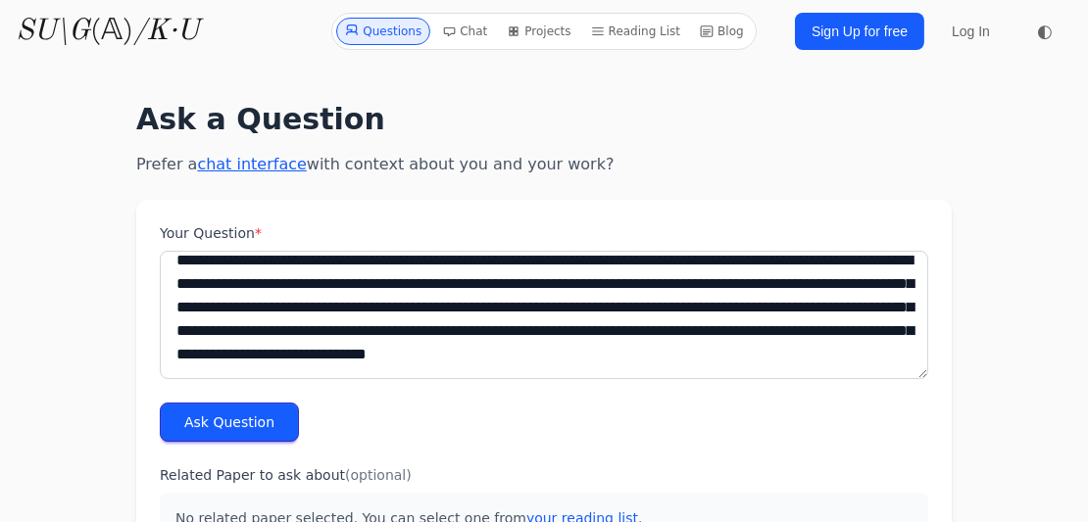
scroll to position [308, 0]
paste textarea "**********"
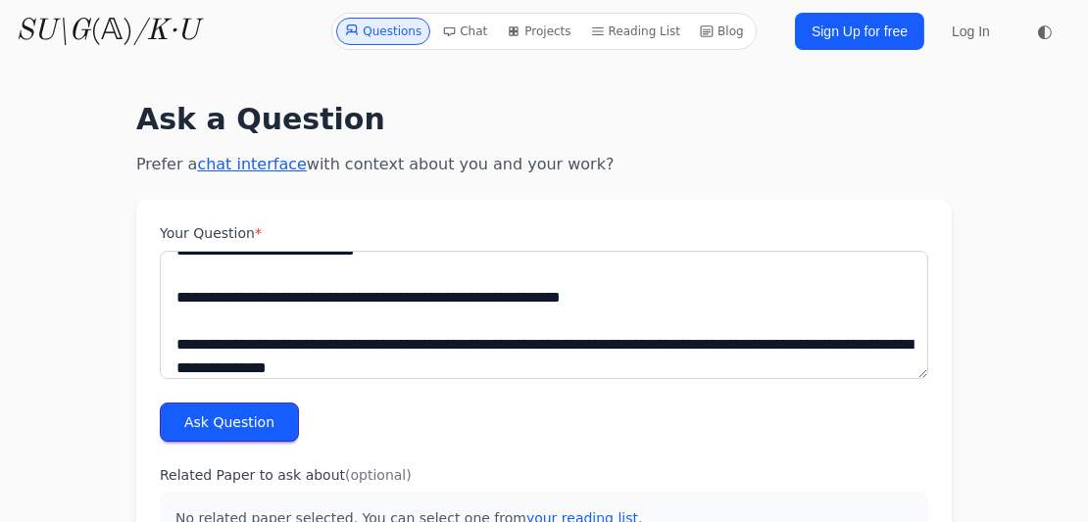
scroll to position [378, 0]
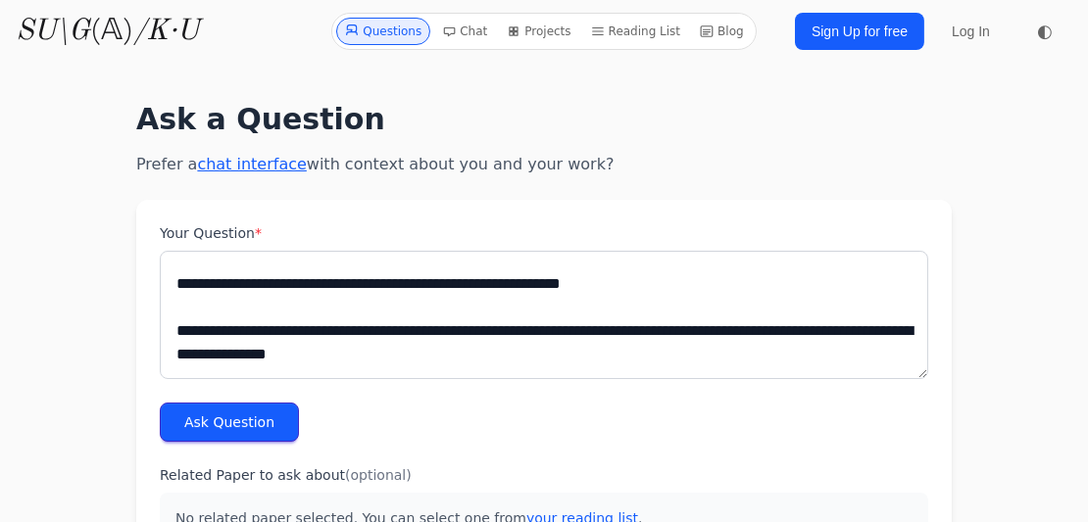
type textarea "**********"
click at [231, 422] on button "Ask Question" at bounding box center [229, 422] width 139 height 39
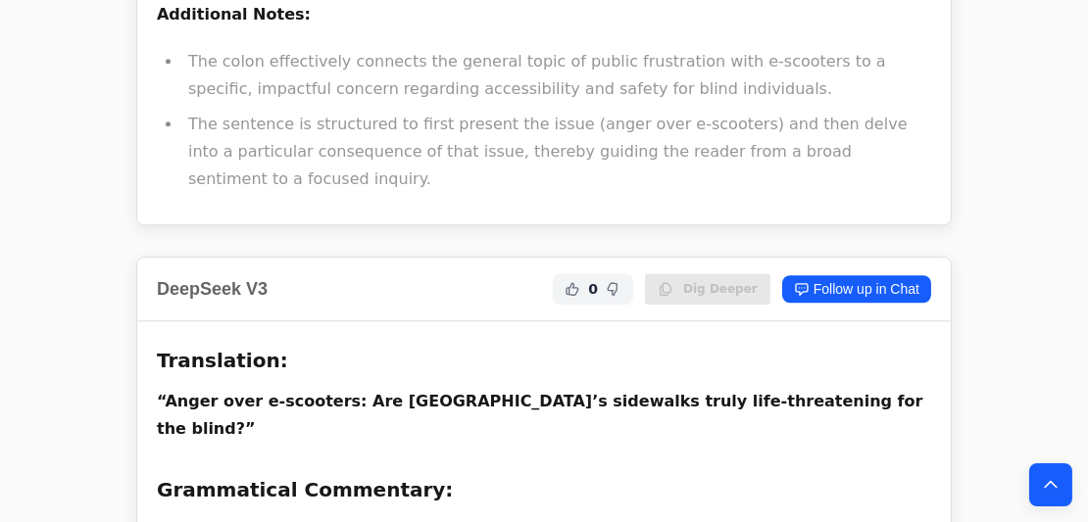
scroll to position [10082, 0]
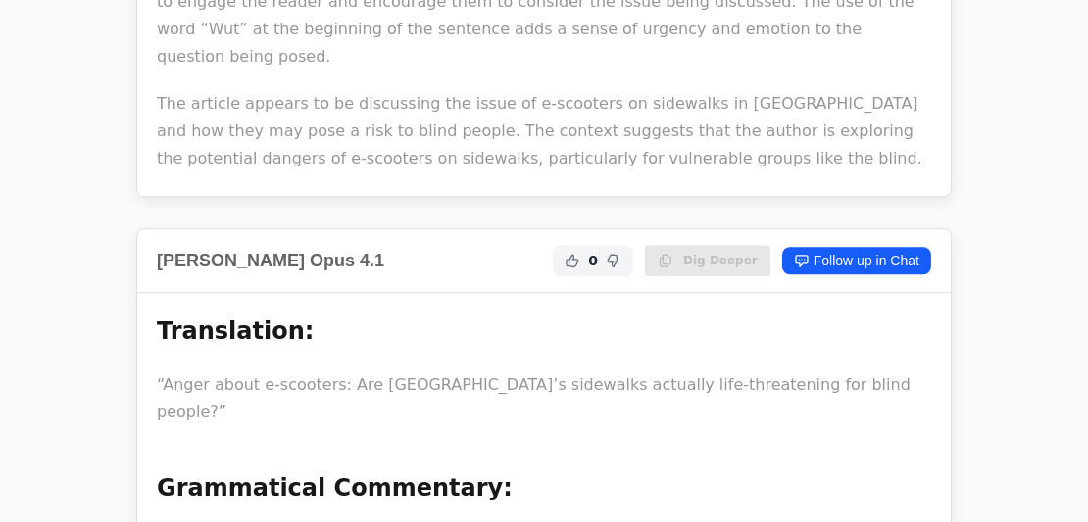
scroll to position [23264, 0]
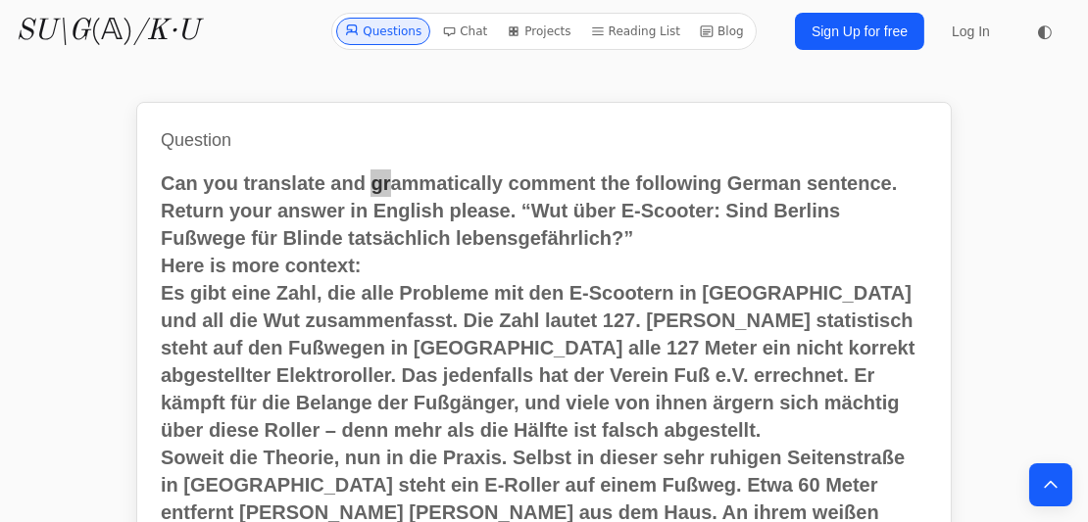
scroll to position [775, 0]
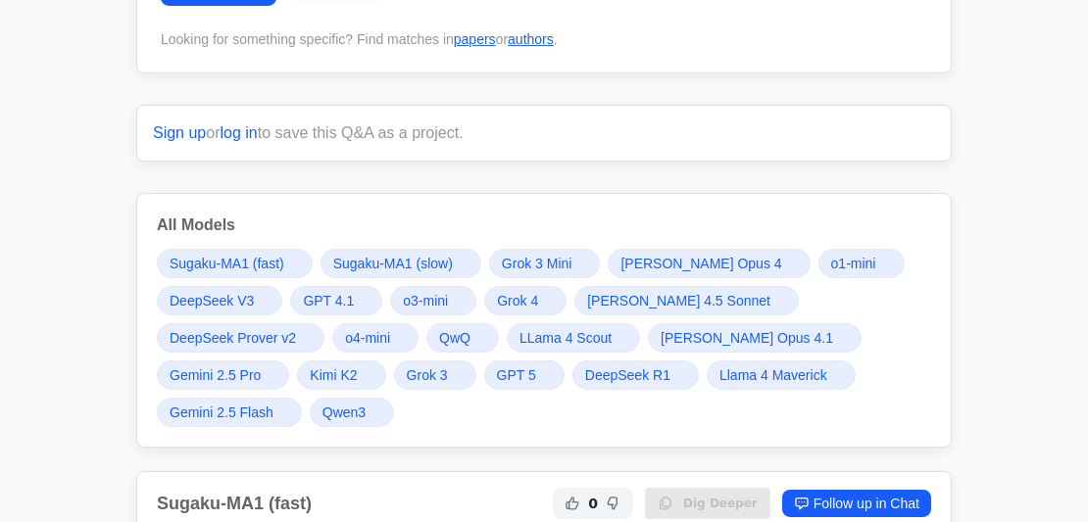
click at [512, 303] on span "Grok 4" at bounding box center [517, 301] width 41 height 20
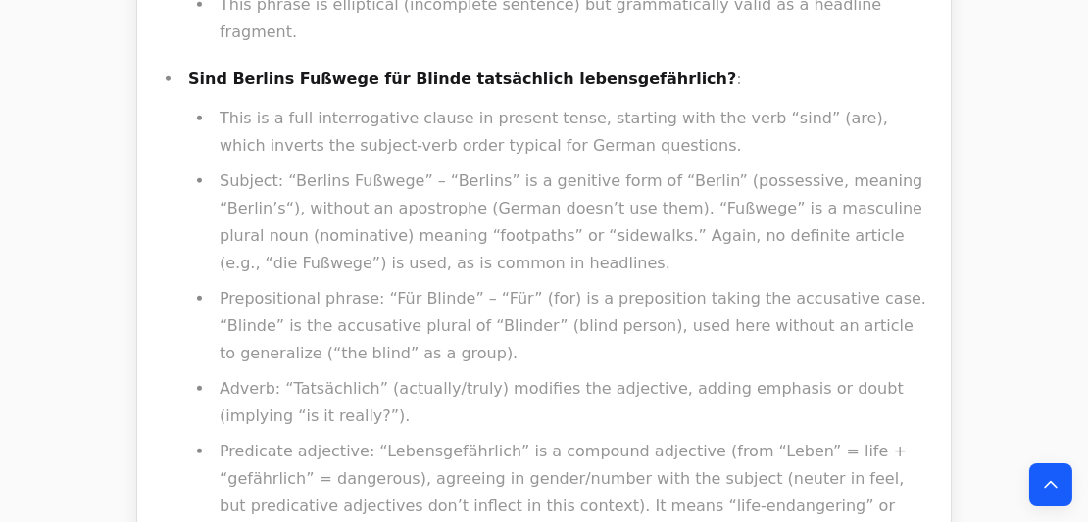
scroll to position [17497, 0]
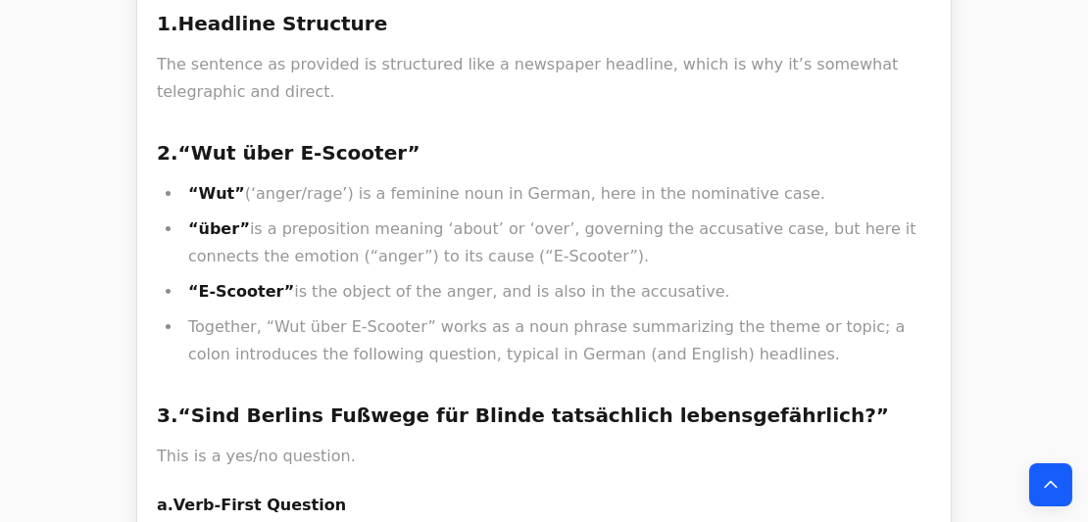
scroll to position [0, 0]
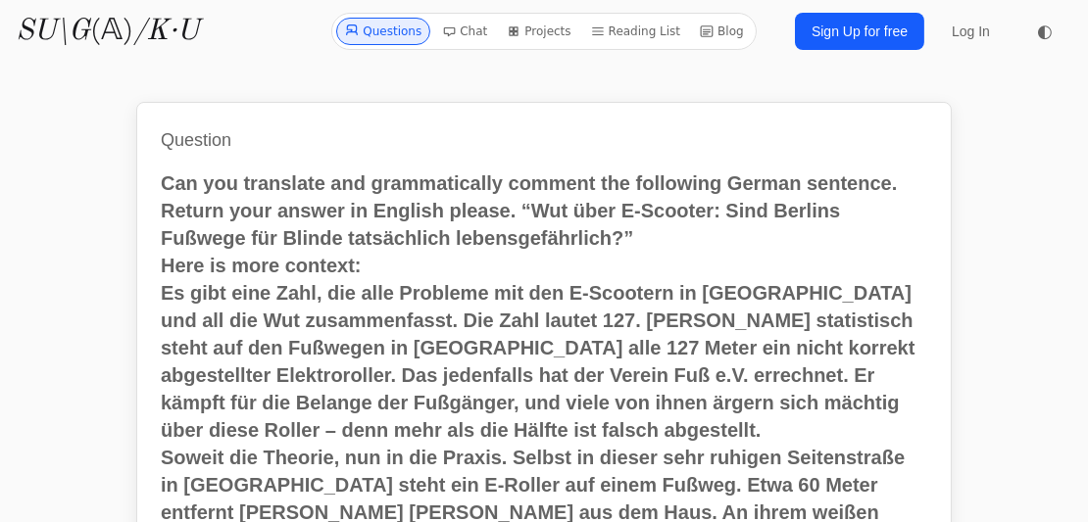
click at [846, 115] on div "Question Can you translate and grammatically comment the following German sente…" at bounding box center [543, 475] width 815 height 747
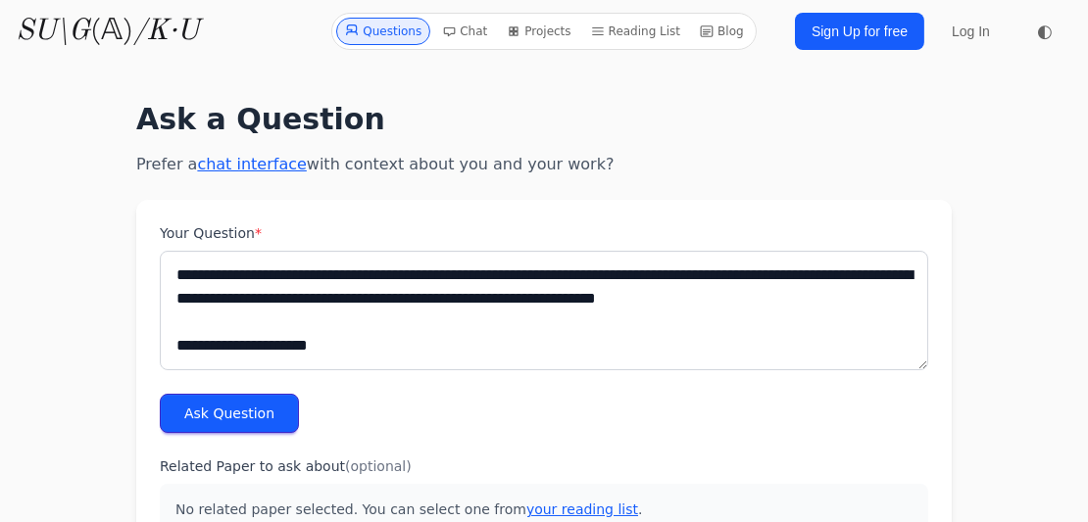
scroll to position [378, 0]
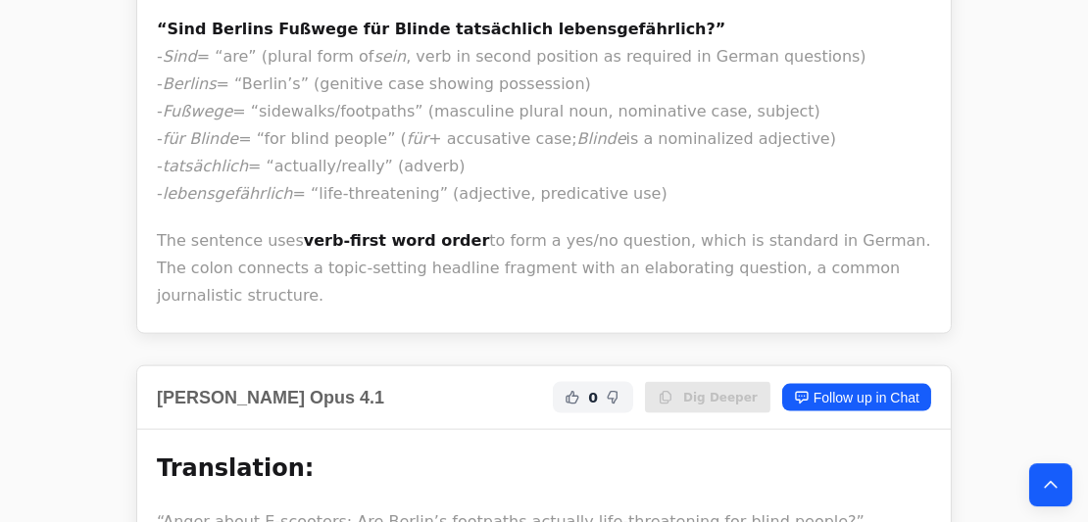
scroll to position [17641, 0]
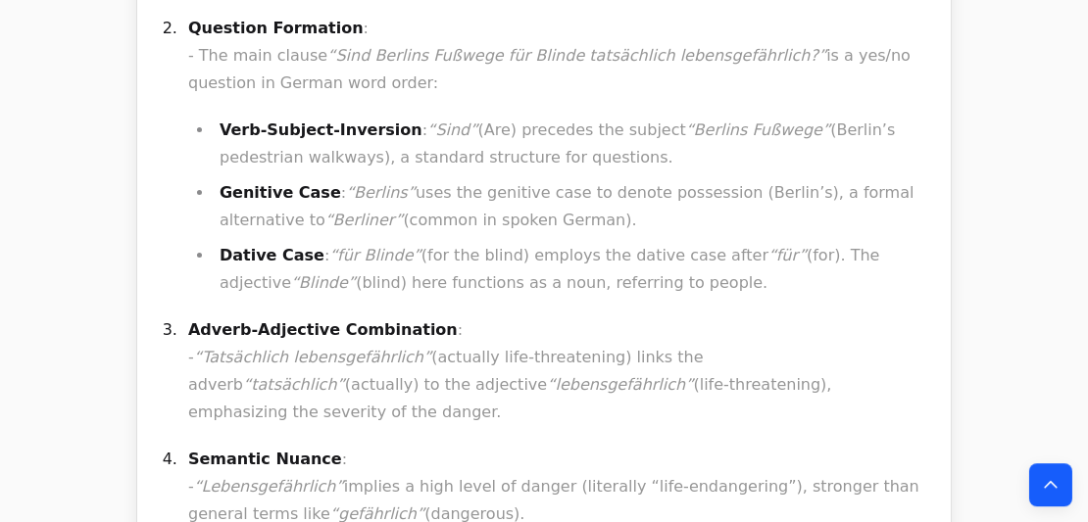
scroll to position [17434, 0]
